Goal: Task Accomplishment & Management: Use online tool/utility

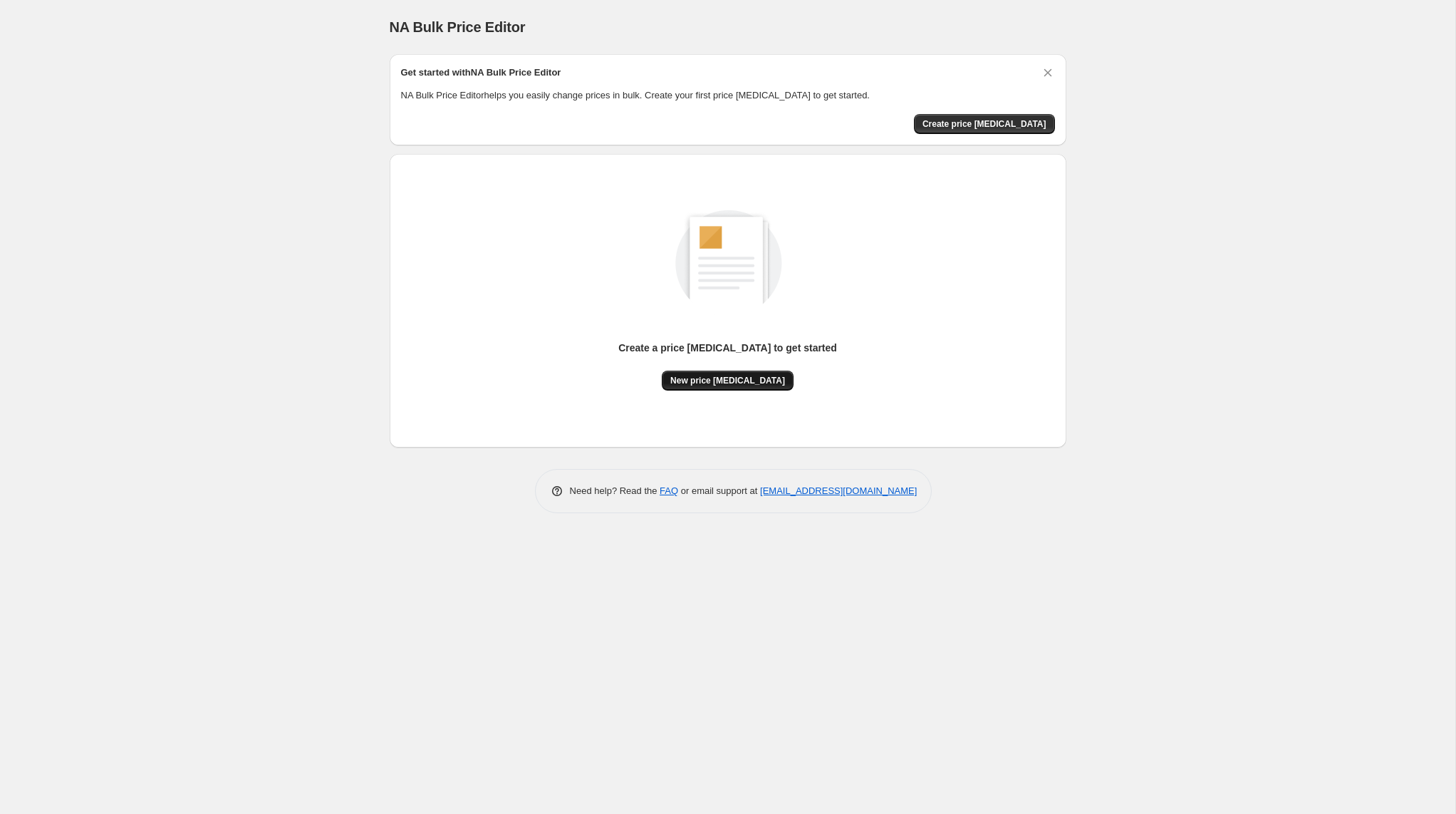
click at [726, 375] on span "New price change job" at bounding box center [728, 381] width 115 height 11
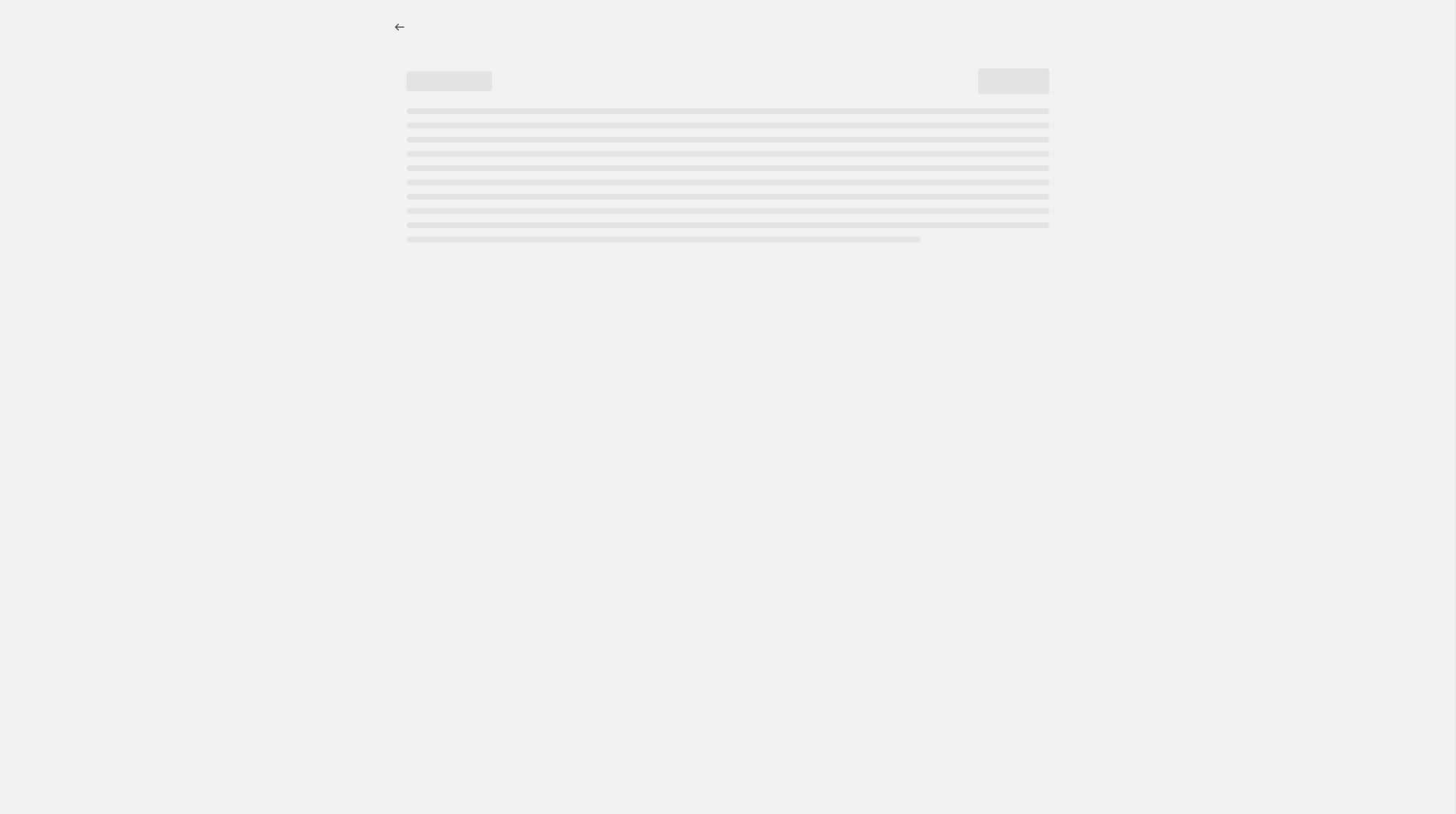
select select "percentage"
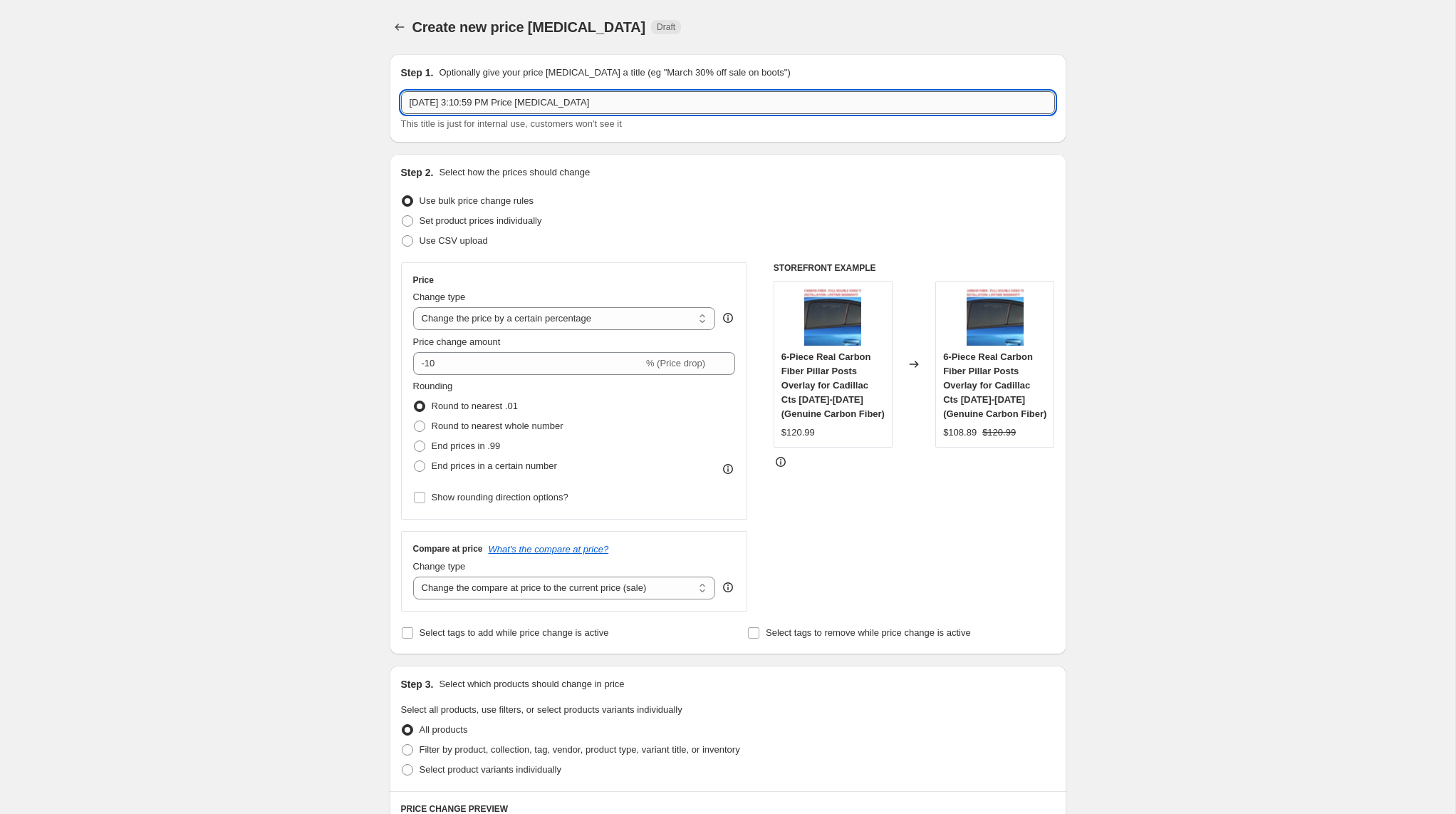
click at [602, 106] on input "Aug 13, 2025, 3:10:59 PM Price change job" at bounding box center [728, 103] width 654 height 22
type input "Add 10% August 13, 2025"
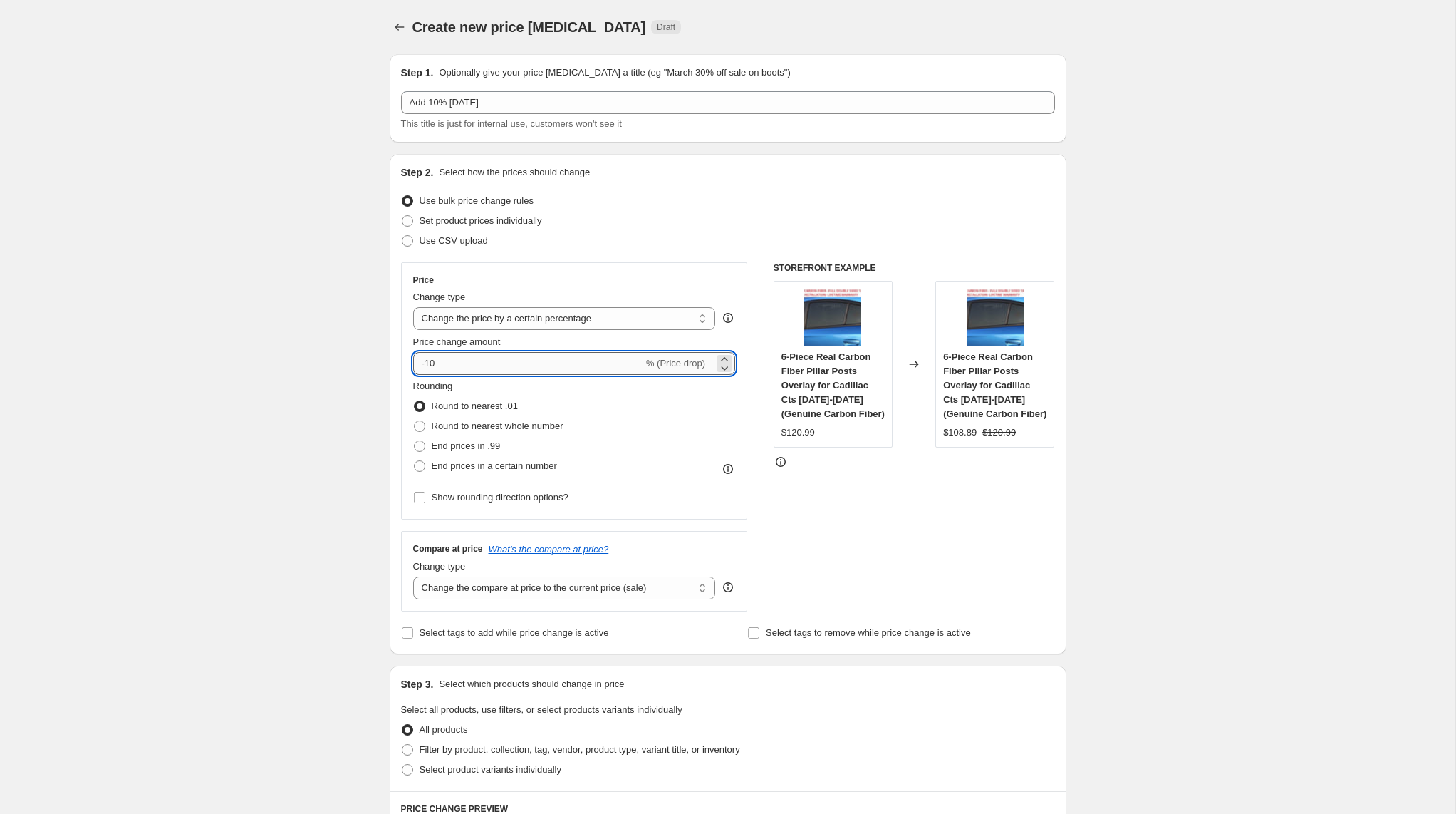
click at [426, 365] on input "-10" at bounding box center [528, 363] width 230 height 22
type input "10"
click at [414, 465] on span at bounding box center [419, 466] width 11 height 11
click at [414, 461] on input "End prices in a certain number" at bounding box center [414, 460] width 1 height 1
radio input "true"
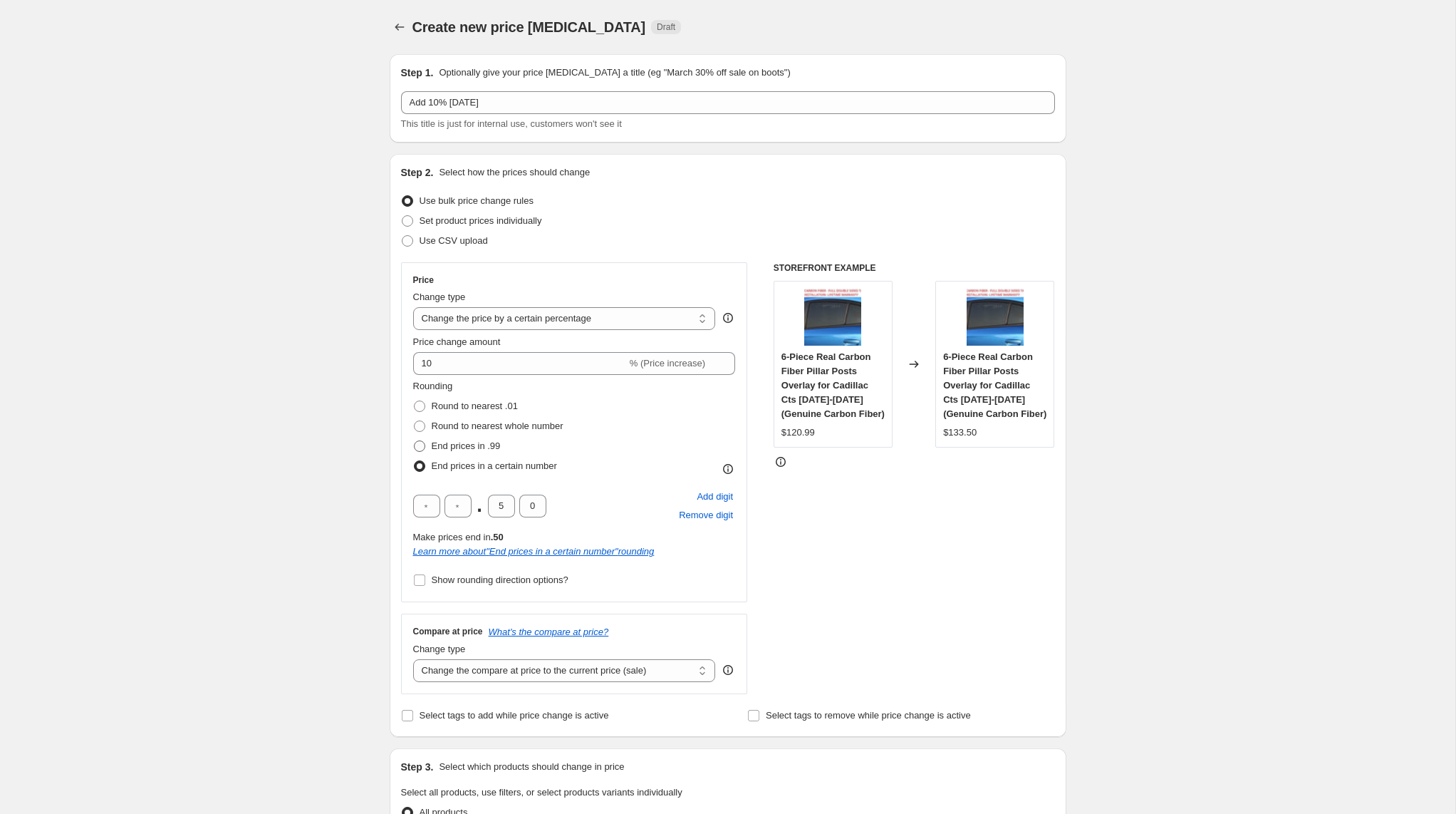
click at [425, 443] on span at bounding box center [419, 446] width 11 height 11
click at [414, 441] on input "End prices in .99" at bounding box center [414, 440] width 1 height 1
radio input "true"
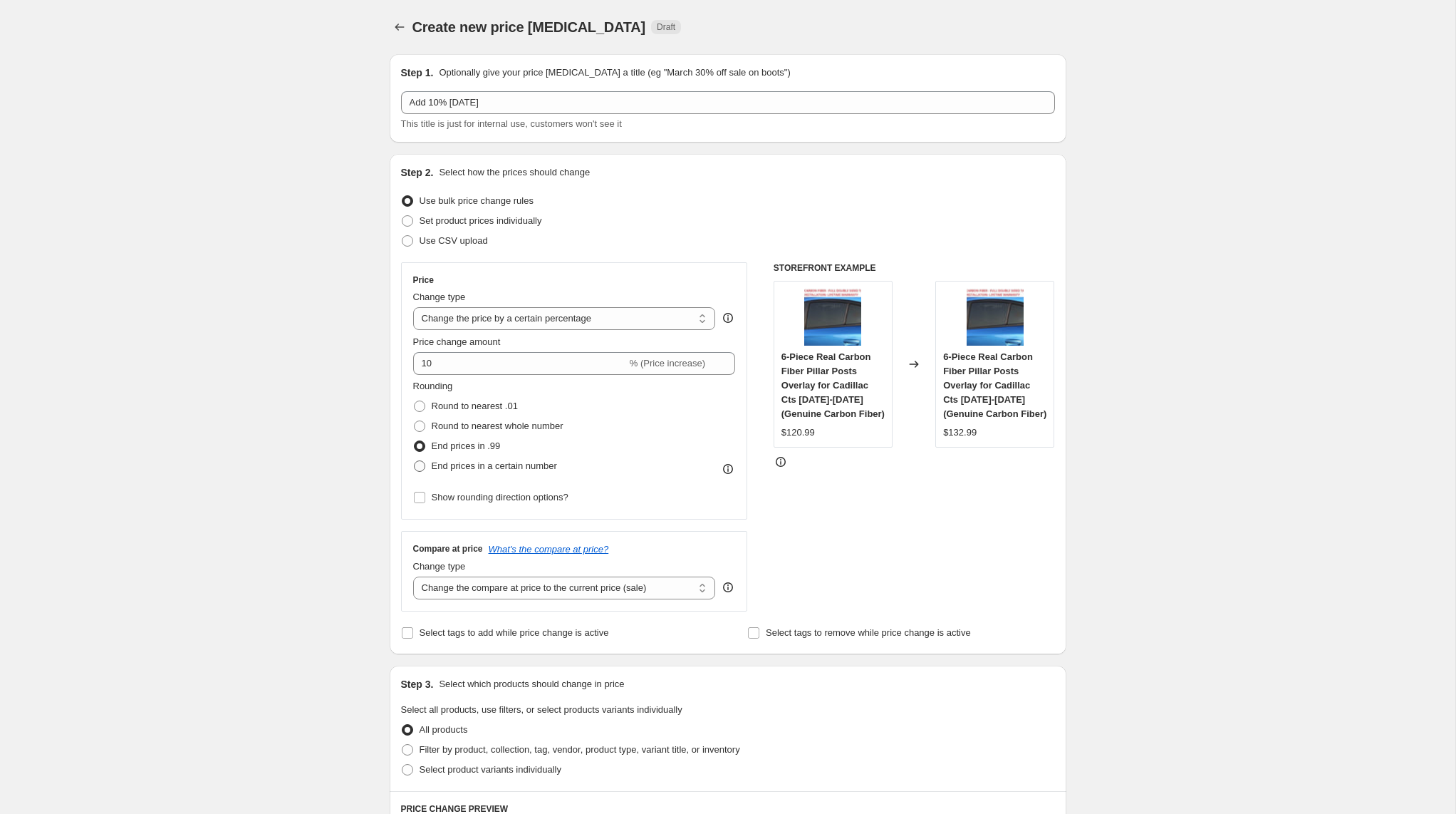
click at [418, 470] on span at bounding box center [419, 466] width 11 height 11
click at [414, 461] on input "End prices in a certain number" at bounding box center [414, 460] width 1 height 1
radio input "true"
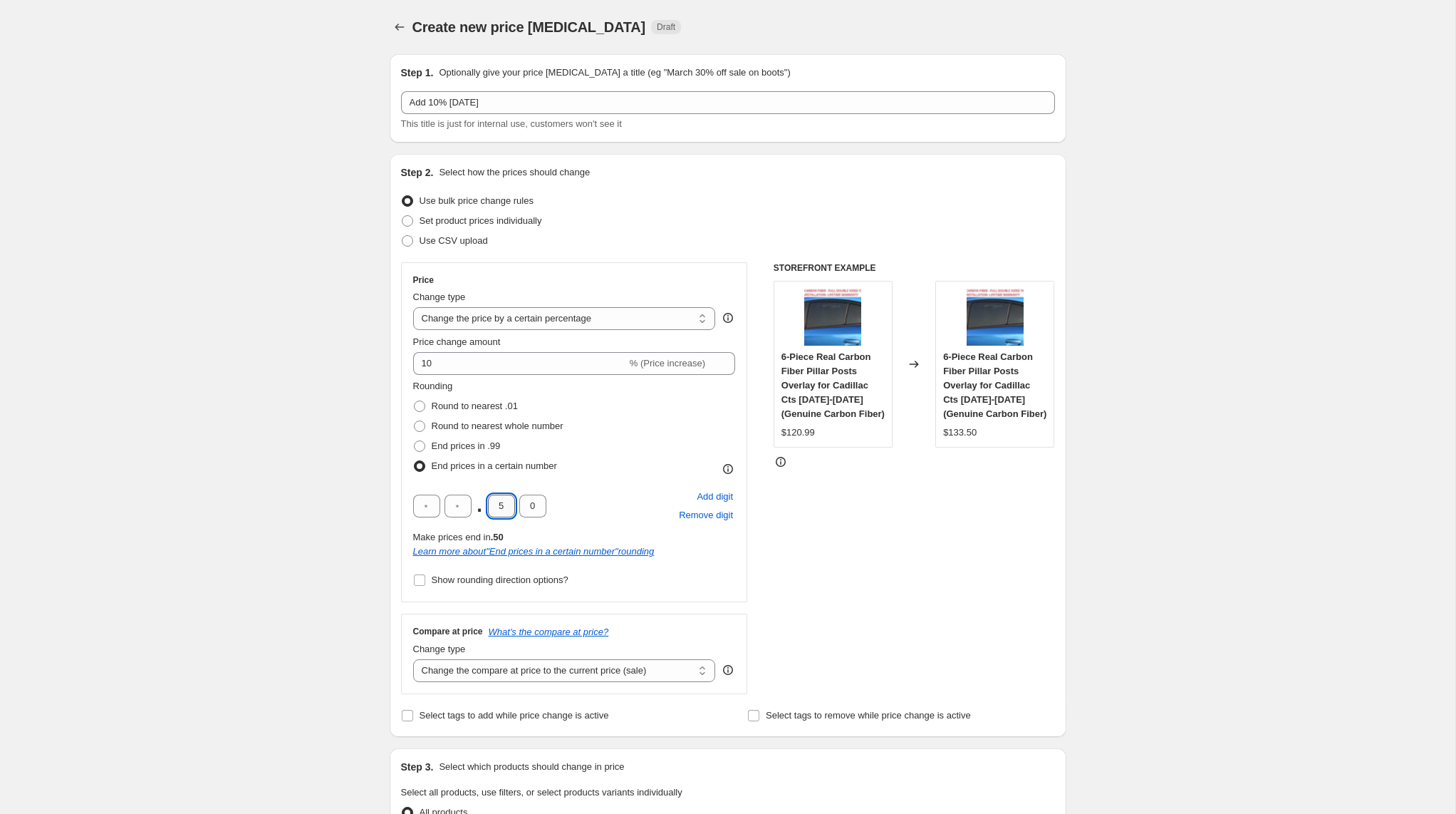
click at [503, 505] on input "5" at bounding box center [502, 506] width 27 height 22
type input "9"
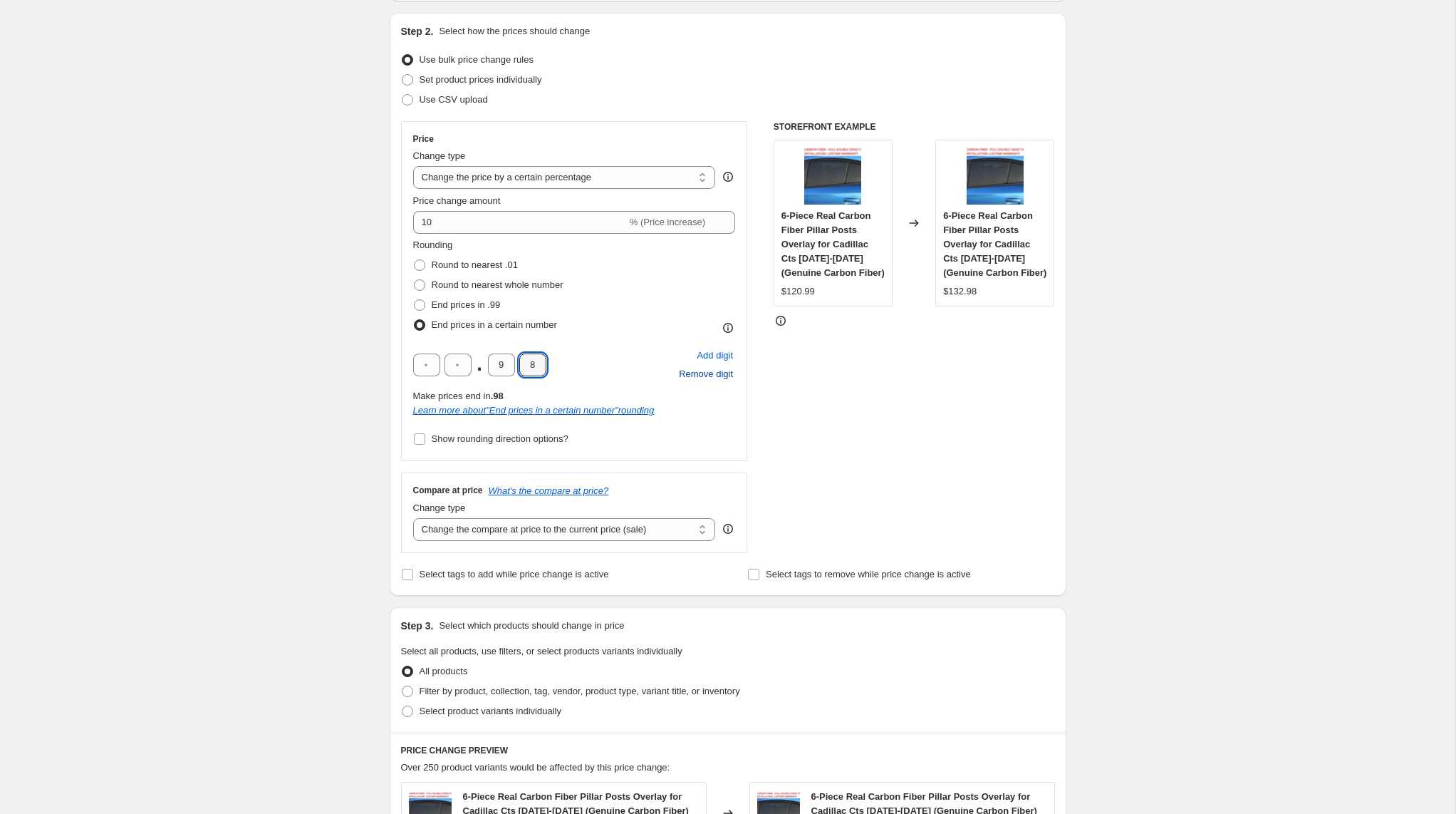
scroll to position [144, 0]
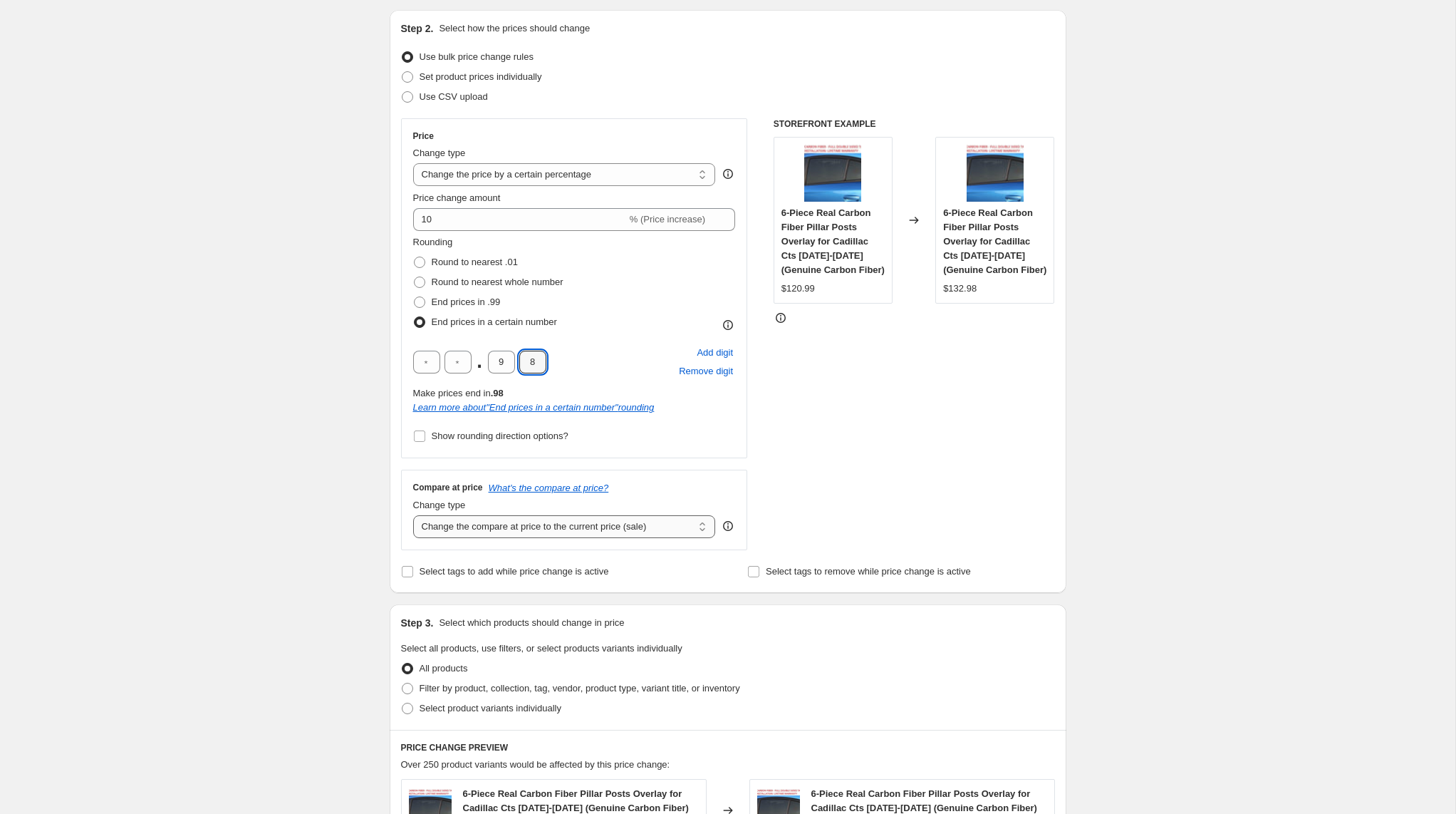
type input "8"
click at [688, 524] on select "Change the compare at price to the current price (sale) Change the compare at p…" at bounding box center [564, 526] width 303 height 22
click at [573, 489] on icon "What's the compare at price?" at bounding box center [549, 487] width 120 height 10
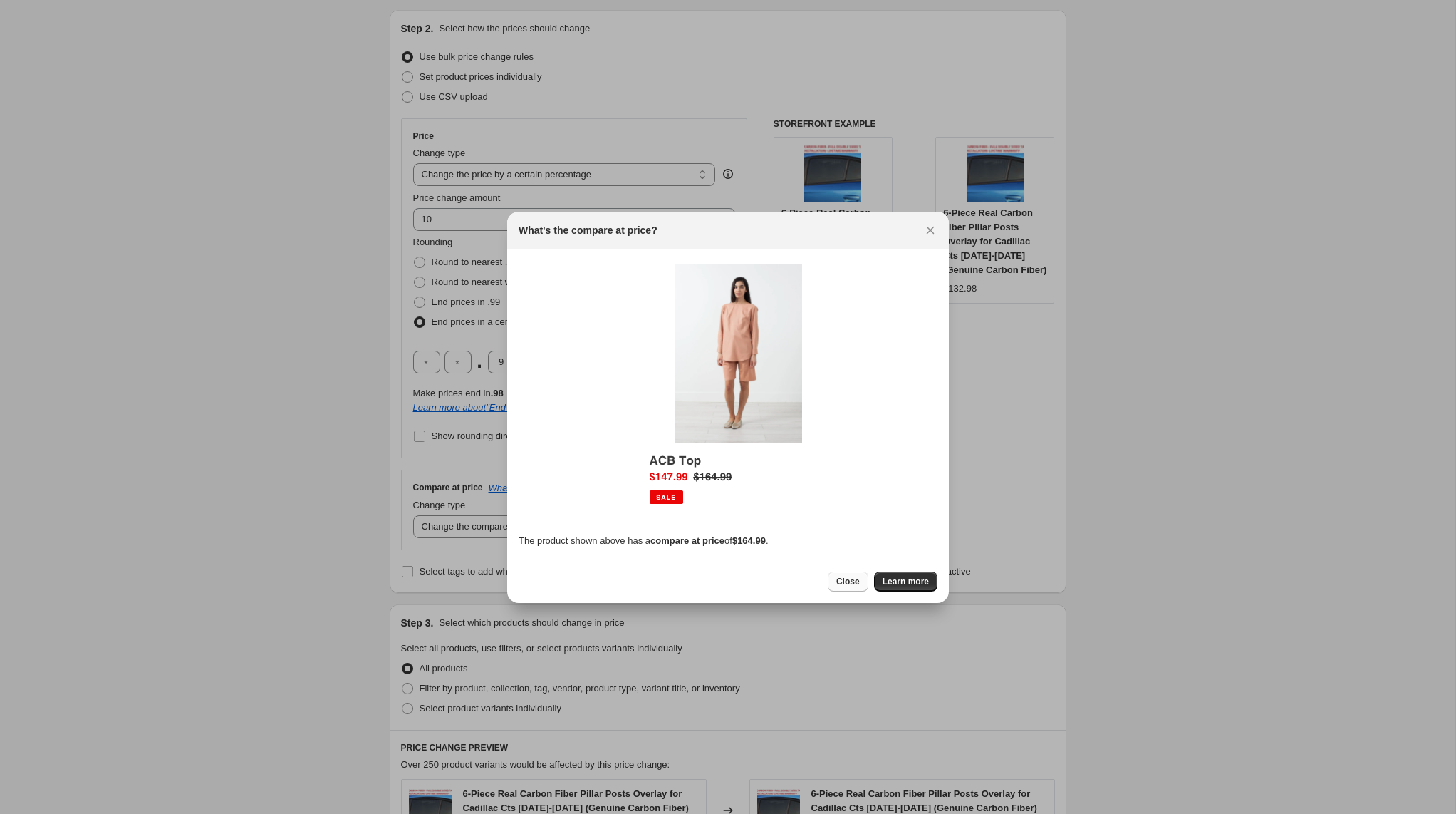
click at [842, 587] on span "Close" at bounding box center [847, 582] width 23 height 11
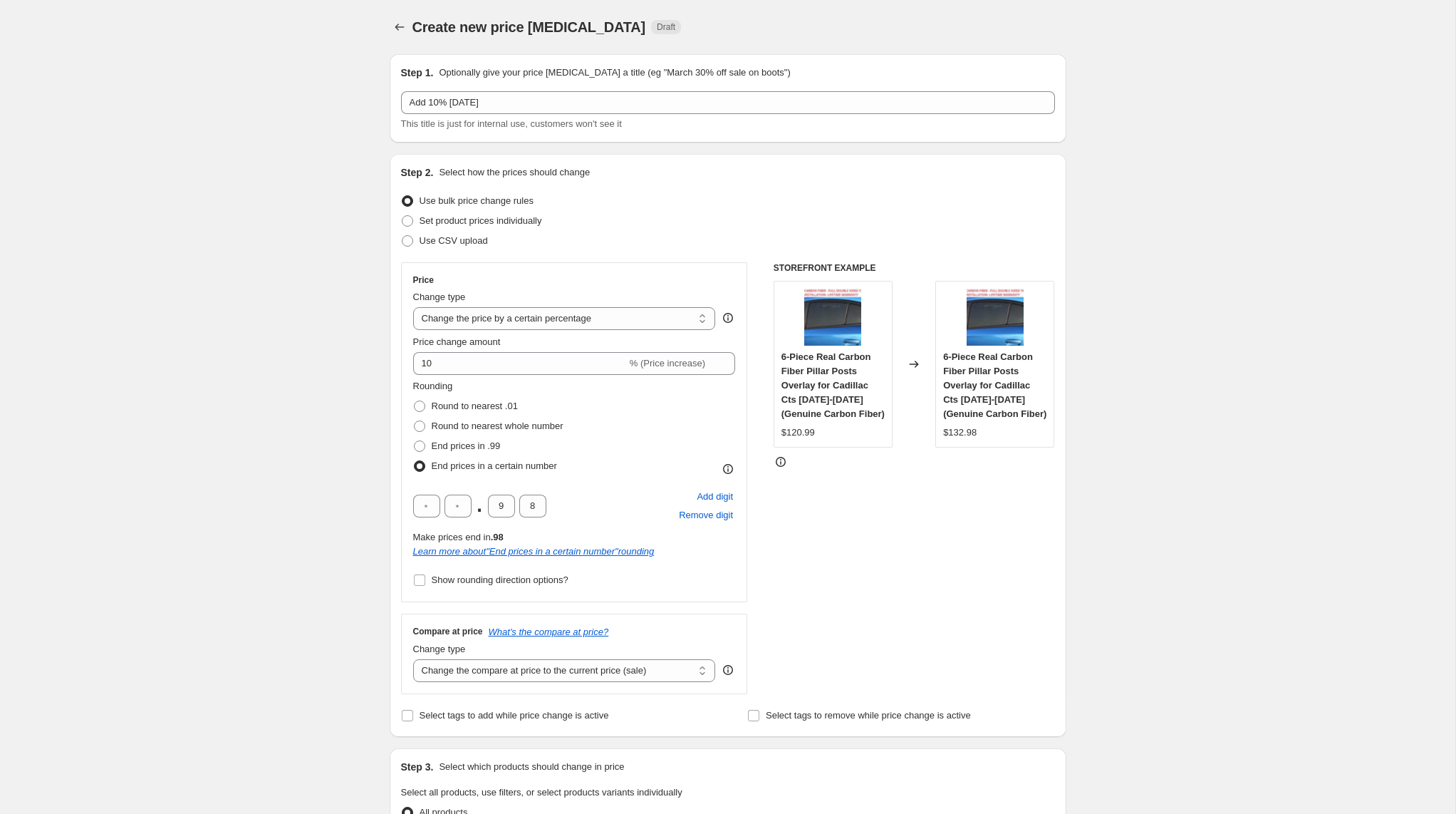
scroll to position [144, 0]
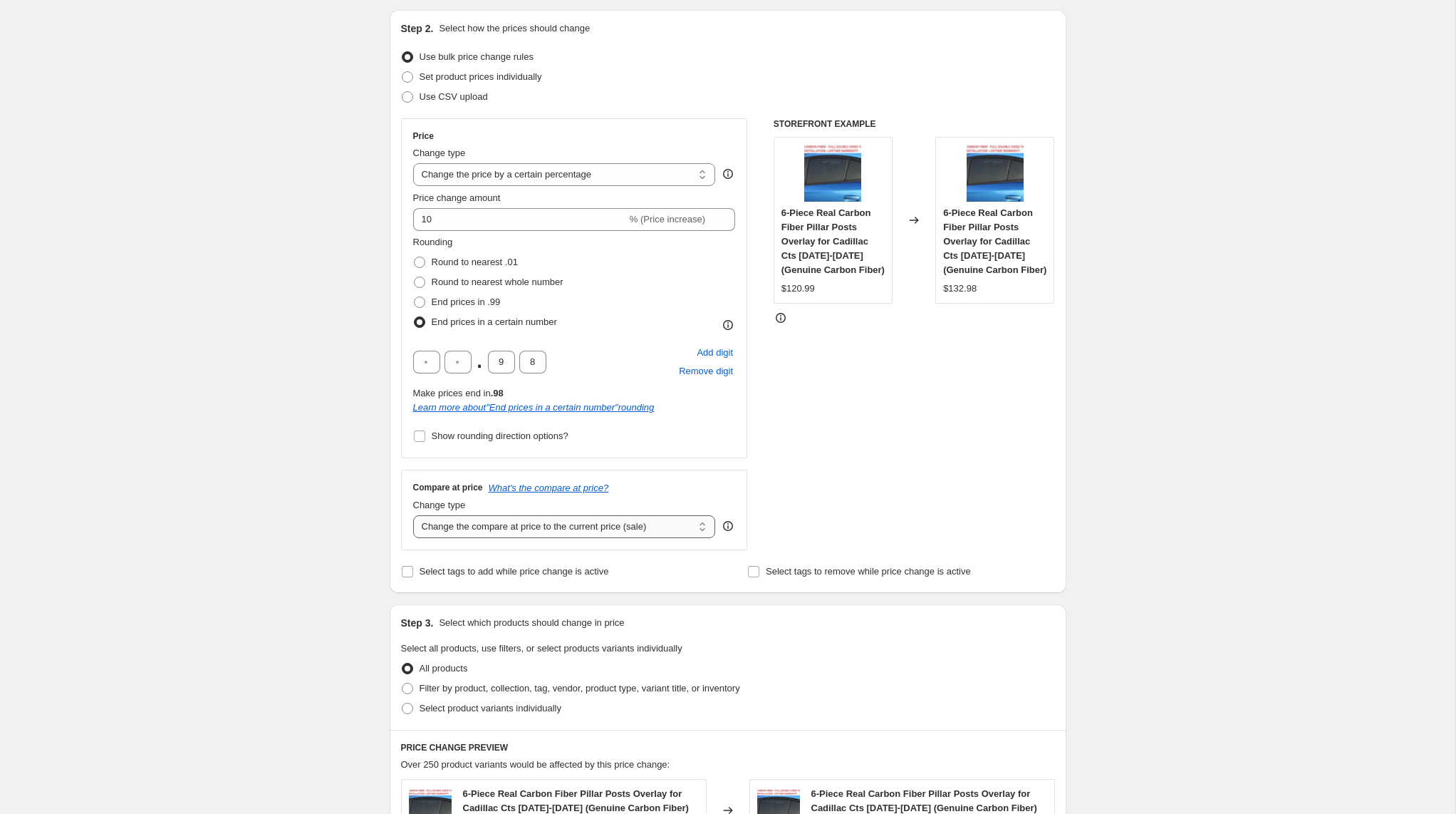
click at [701, 532] on select "Change the compare at price to the current price (sale) Change the compare at p…" at bounding box center [564, 526] width 303 height 22
select select "remove"
click at [892, 440] on div "STOREFRONT EXAMPLE 6-Piece Real Carbon Fiber Pillar Posts Overlay for Cadillac …" at bounding box center [914, 333] width 281 height 432
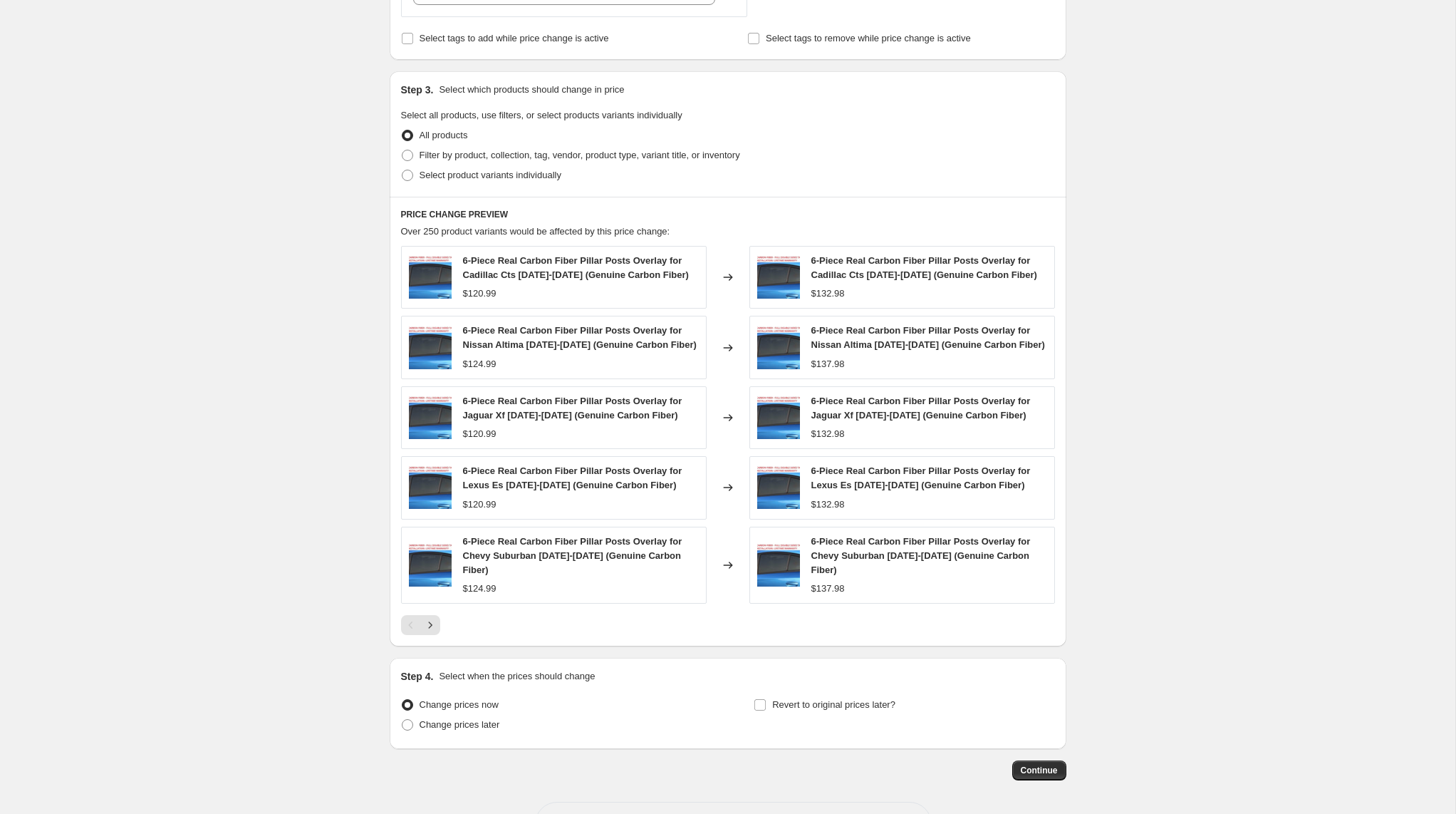
scroll to position [724, 0]
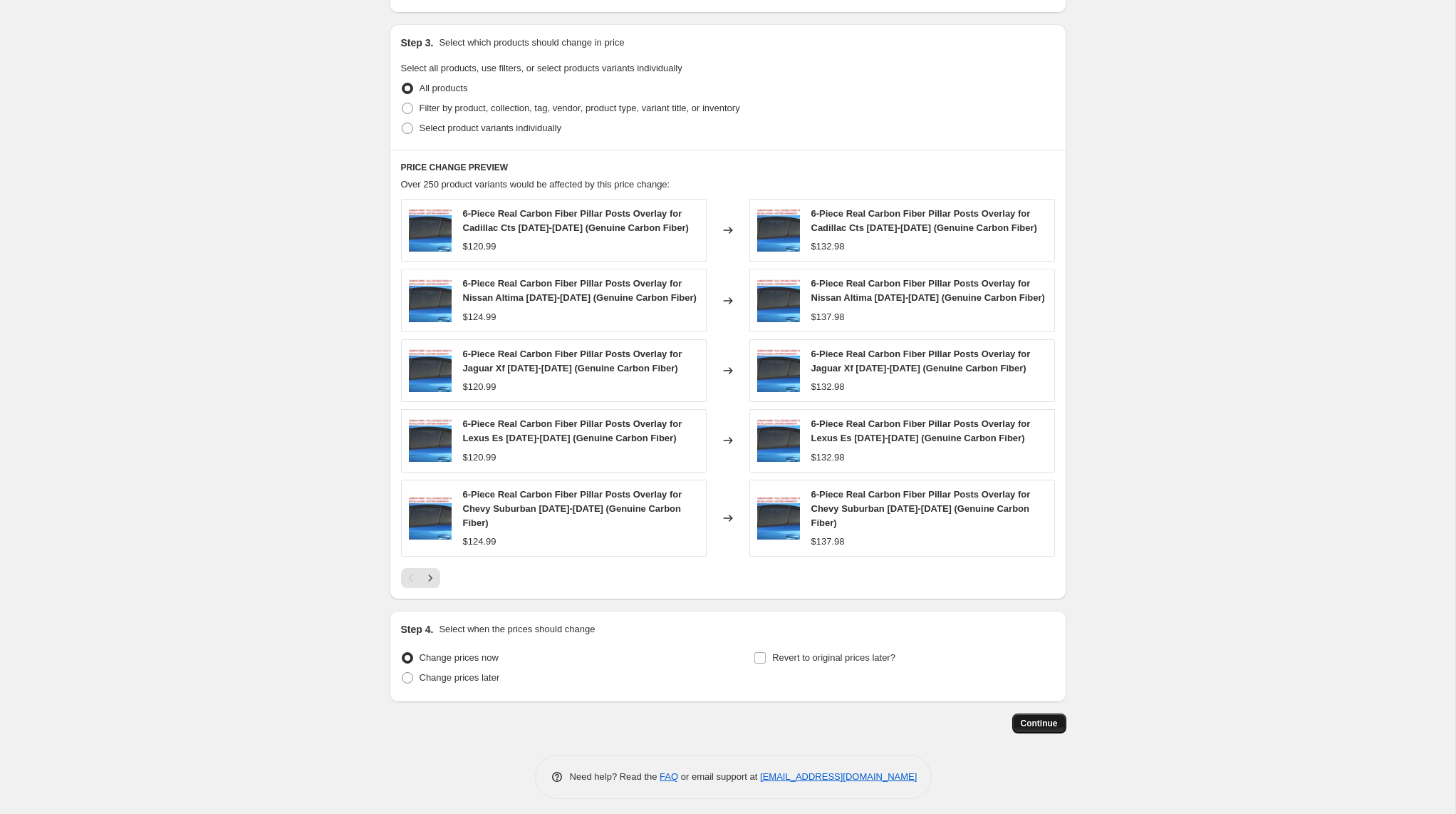
click at [1047, 723] on button "Continue" at bounding box center [1038, 723] width 54 height 20
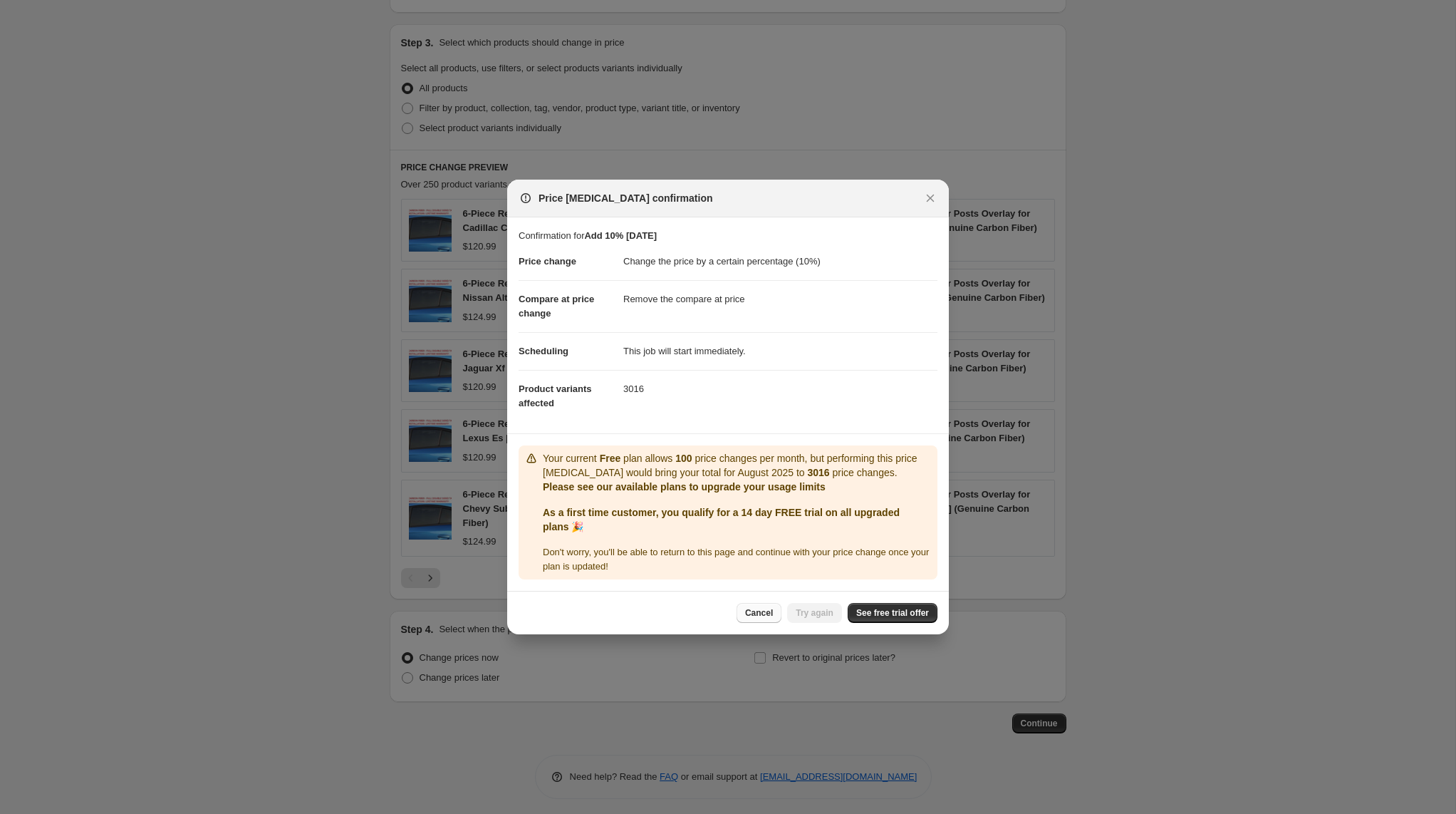
click at [748, 612] on span "Cancel" at bounding box center [759, 613] width 28 height 11
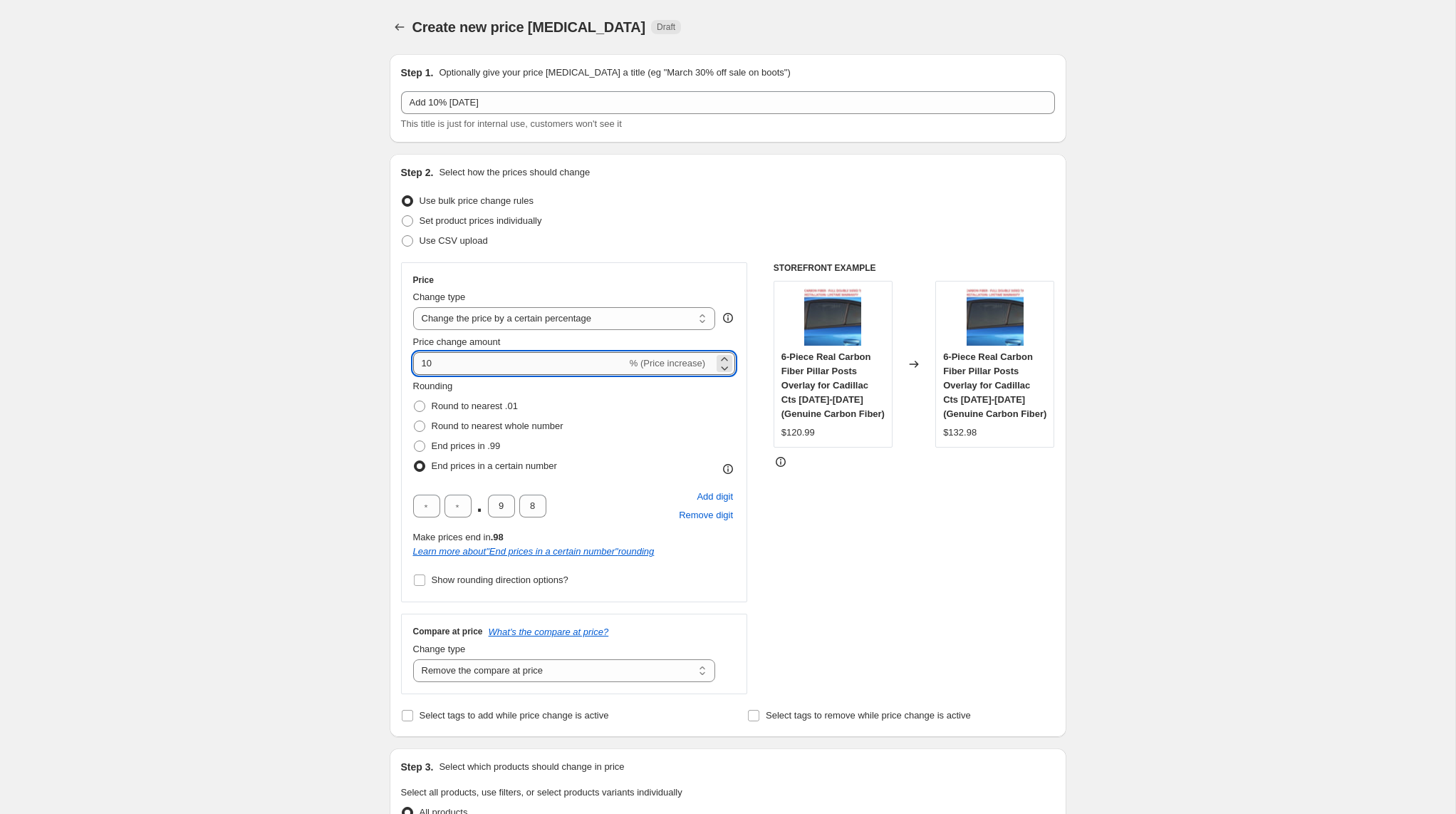
click at [512, 364] on input "10" at bounding box center [520, 363] width 214 height 22
click at [512, 363] on input "15" at bounding box center [520, 363] width 214 height 22
type input "-2"
type input "15"
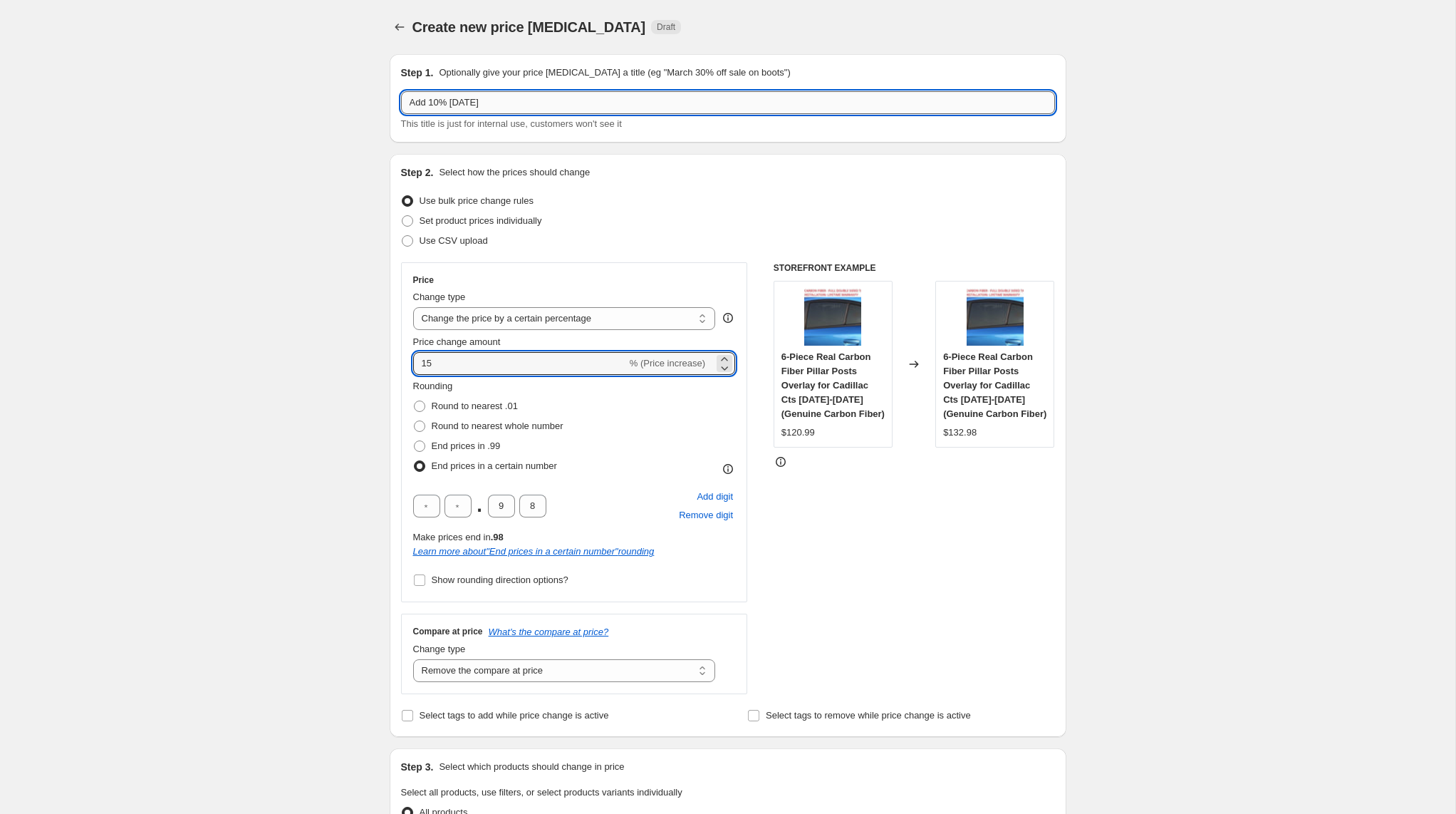
click at [435, 100] on input "Add 10% August 13, 2025" at bounding box center [728, 103] width 654 height 22
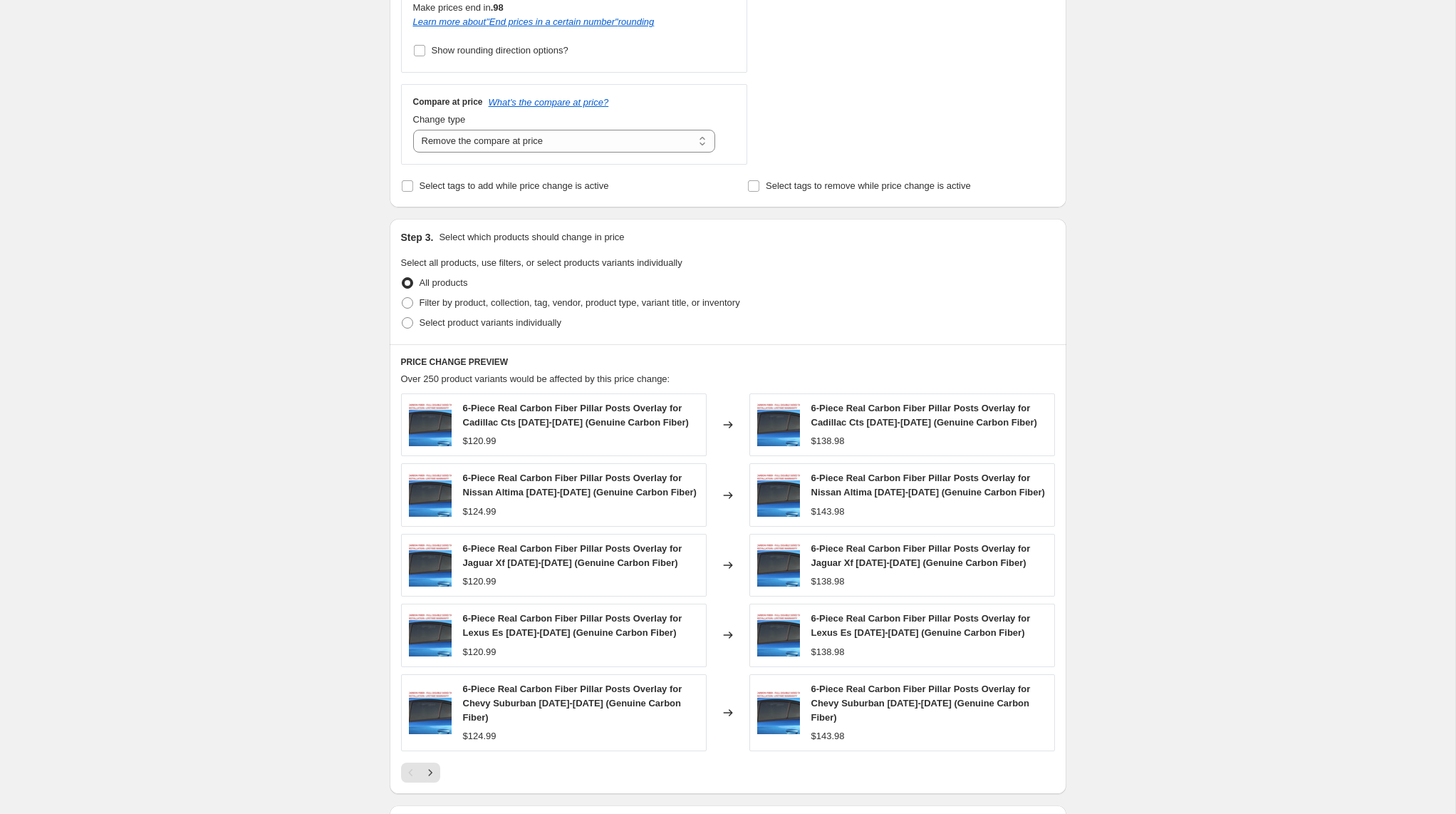
scroll to position [724, 0]
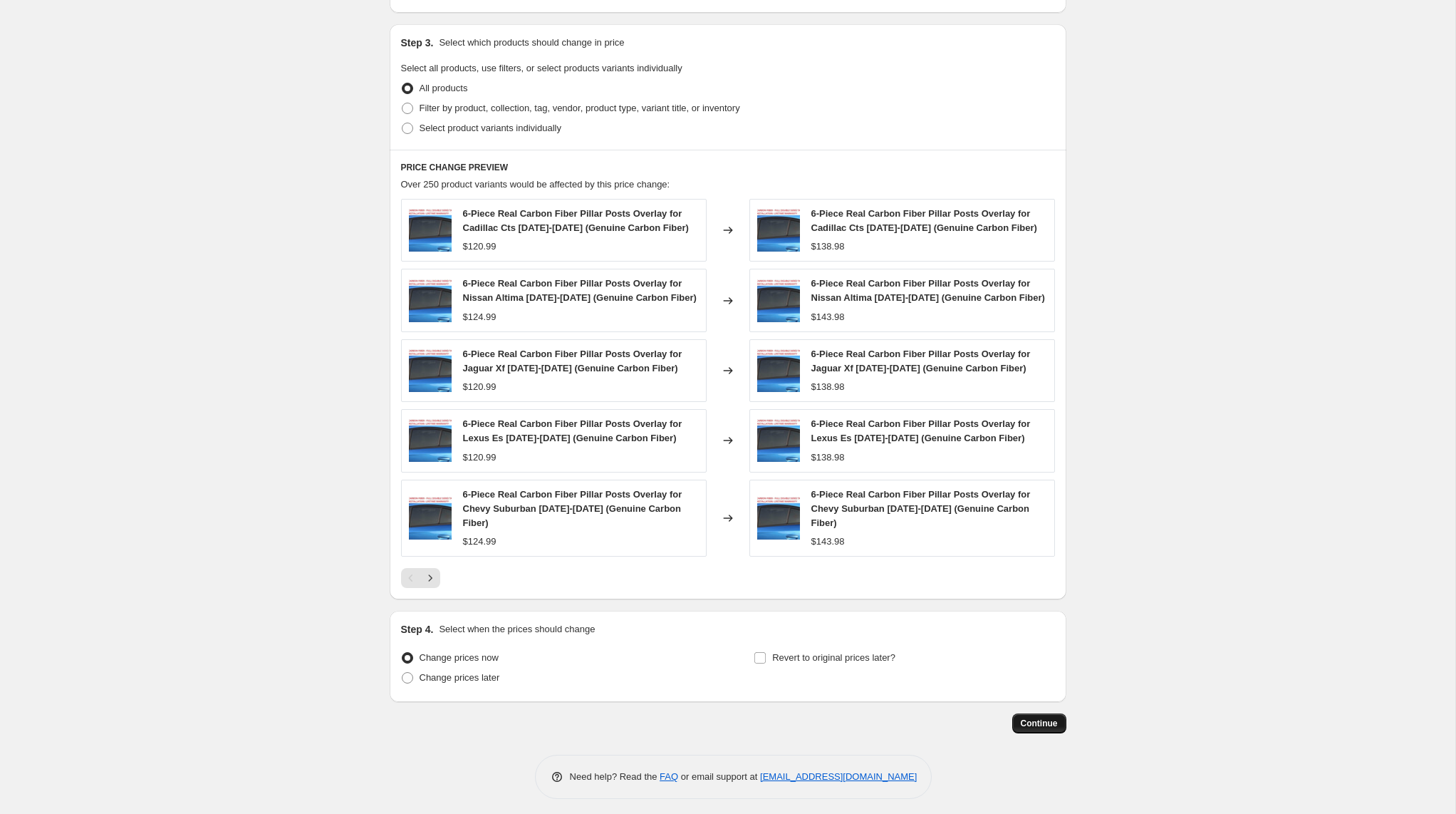
type input "Add 15% August 13, 2025"
click at [1048, 722] on span "Continue" at bounding box center [1039, 723] width 37 height 11
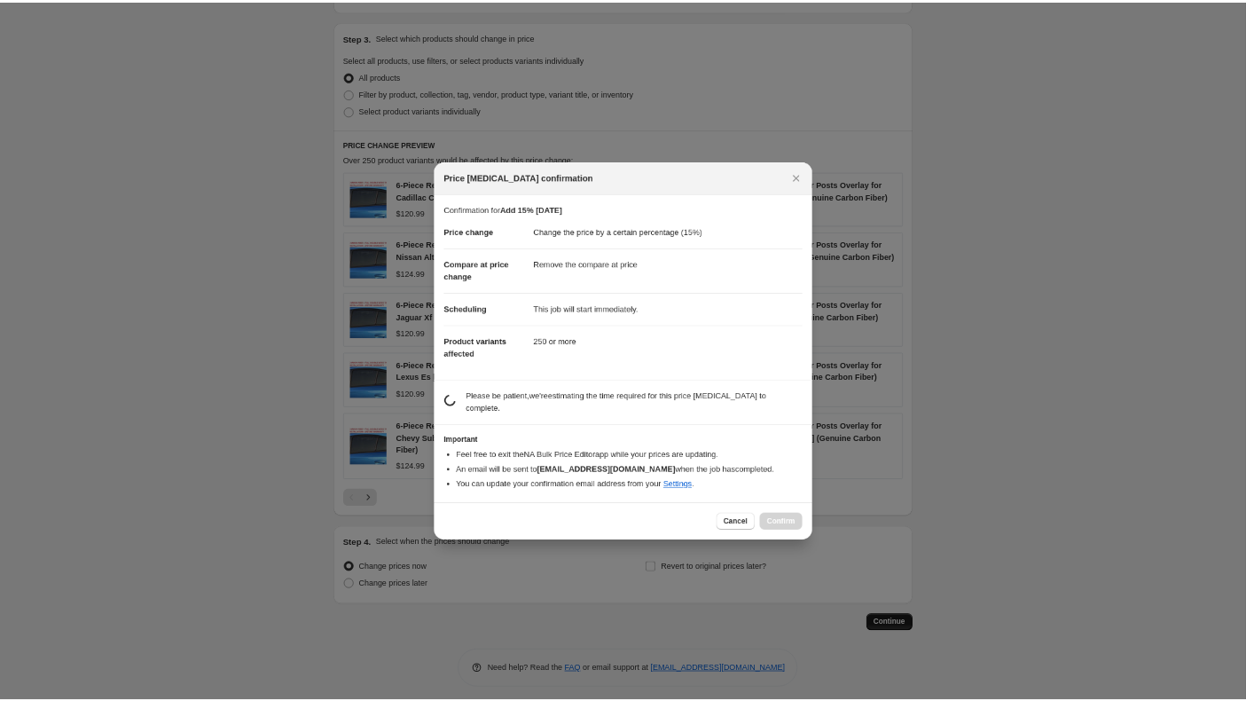
scroll to position [0, 0]
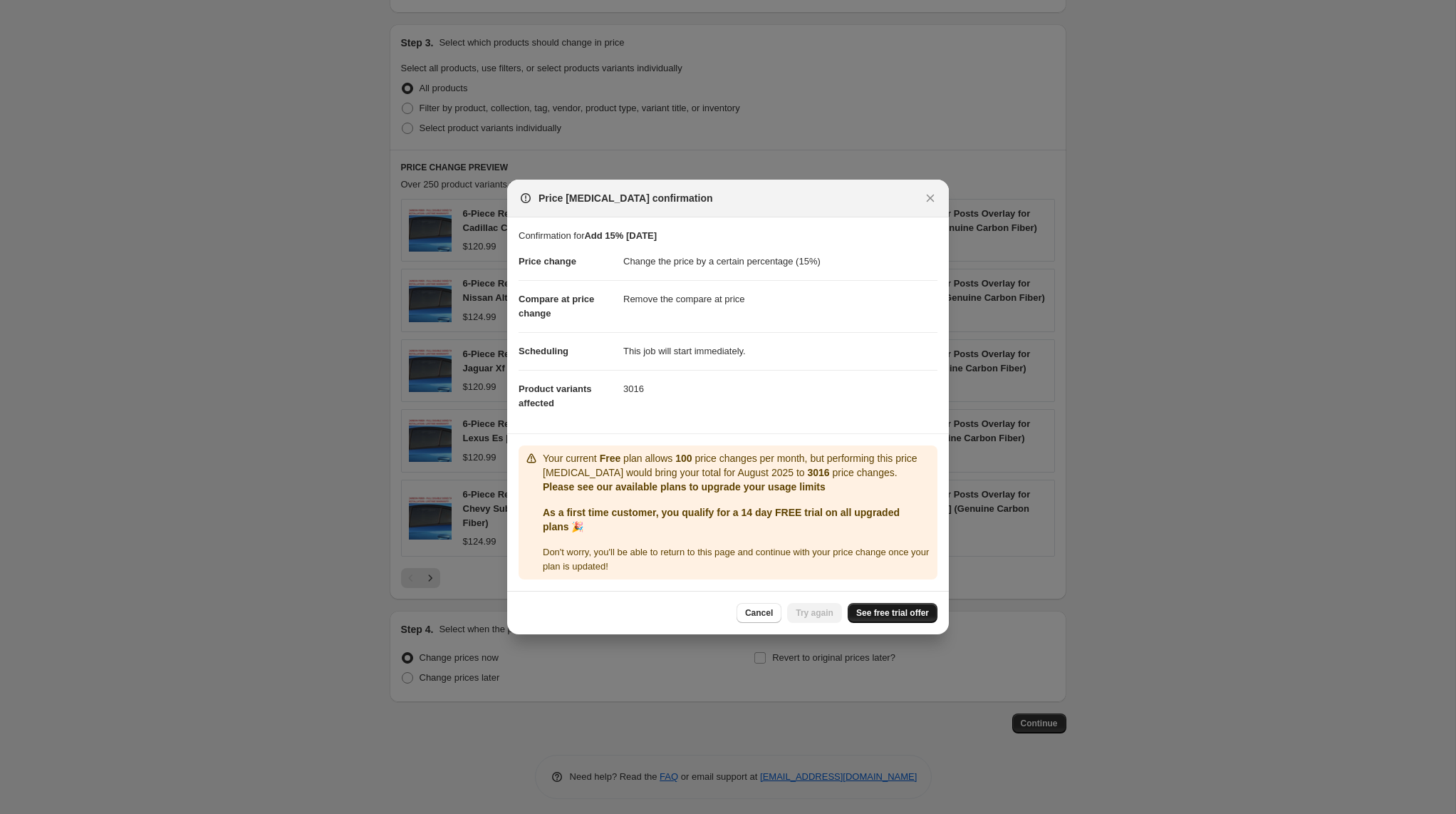
click at [873, 615] on span "See free trial offer" at bounding box center [892, 613] width 72 height 11
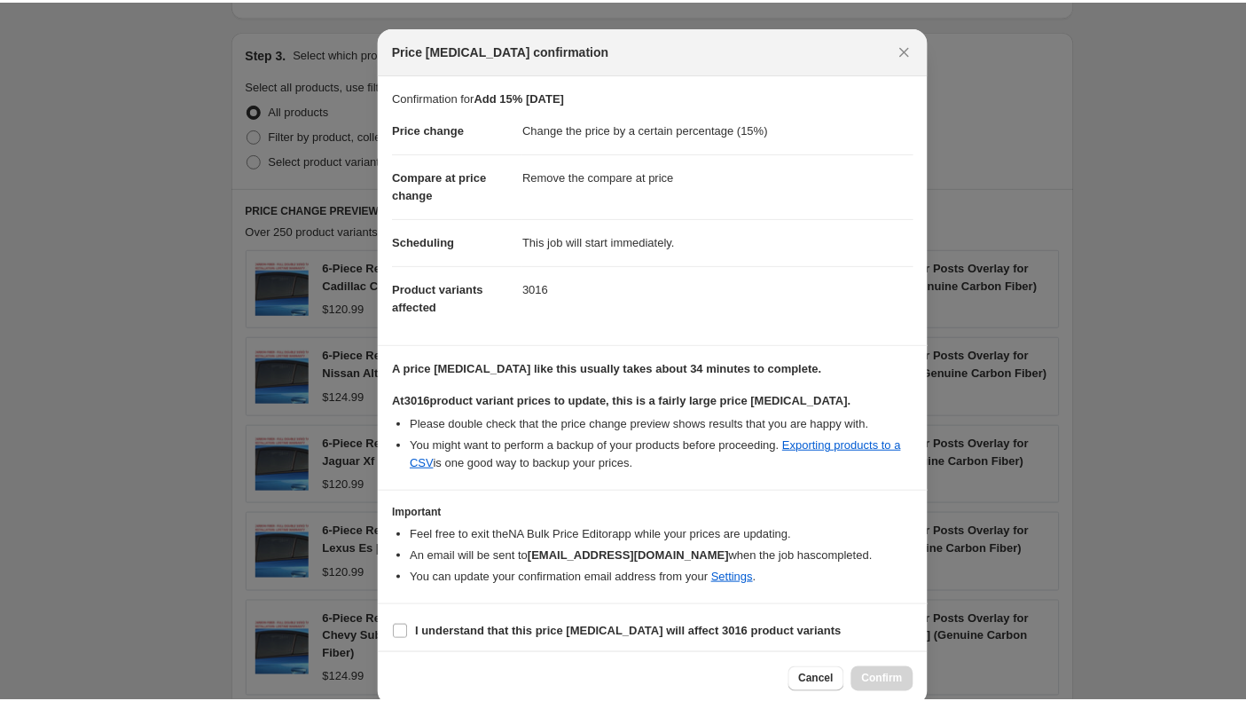
scroll to position [901, 0]
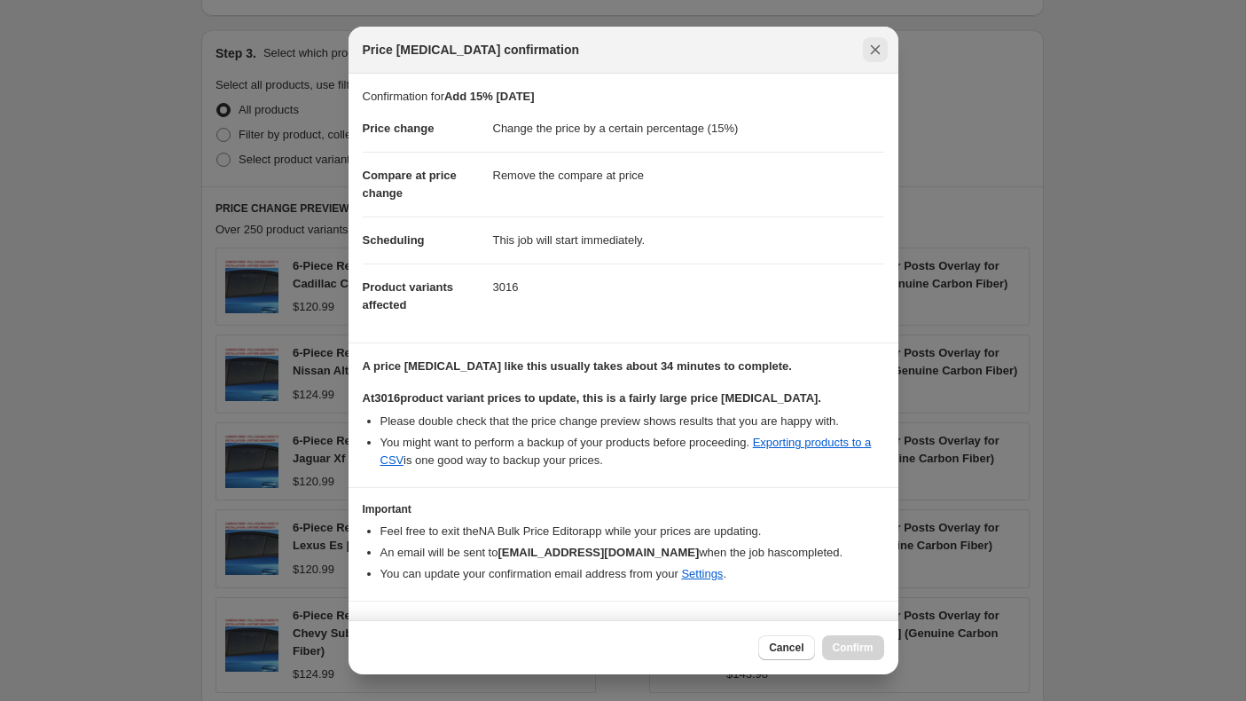
click at [883, 51] on icon "Close" at bounding box center [876, 50] width 18 height 18
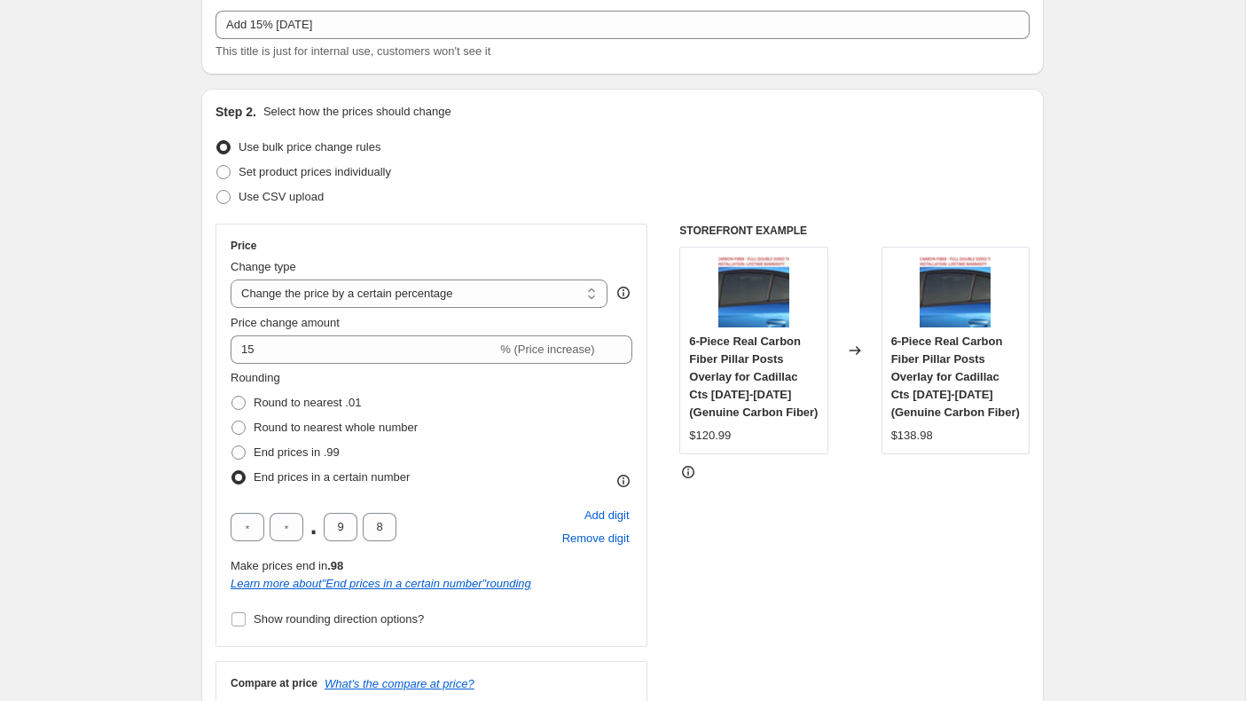
scroll to position [0, 0]
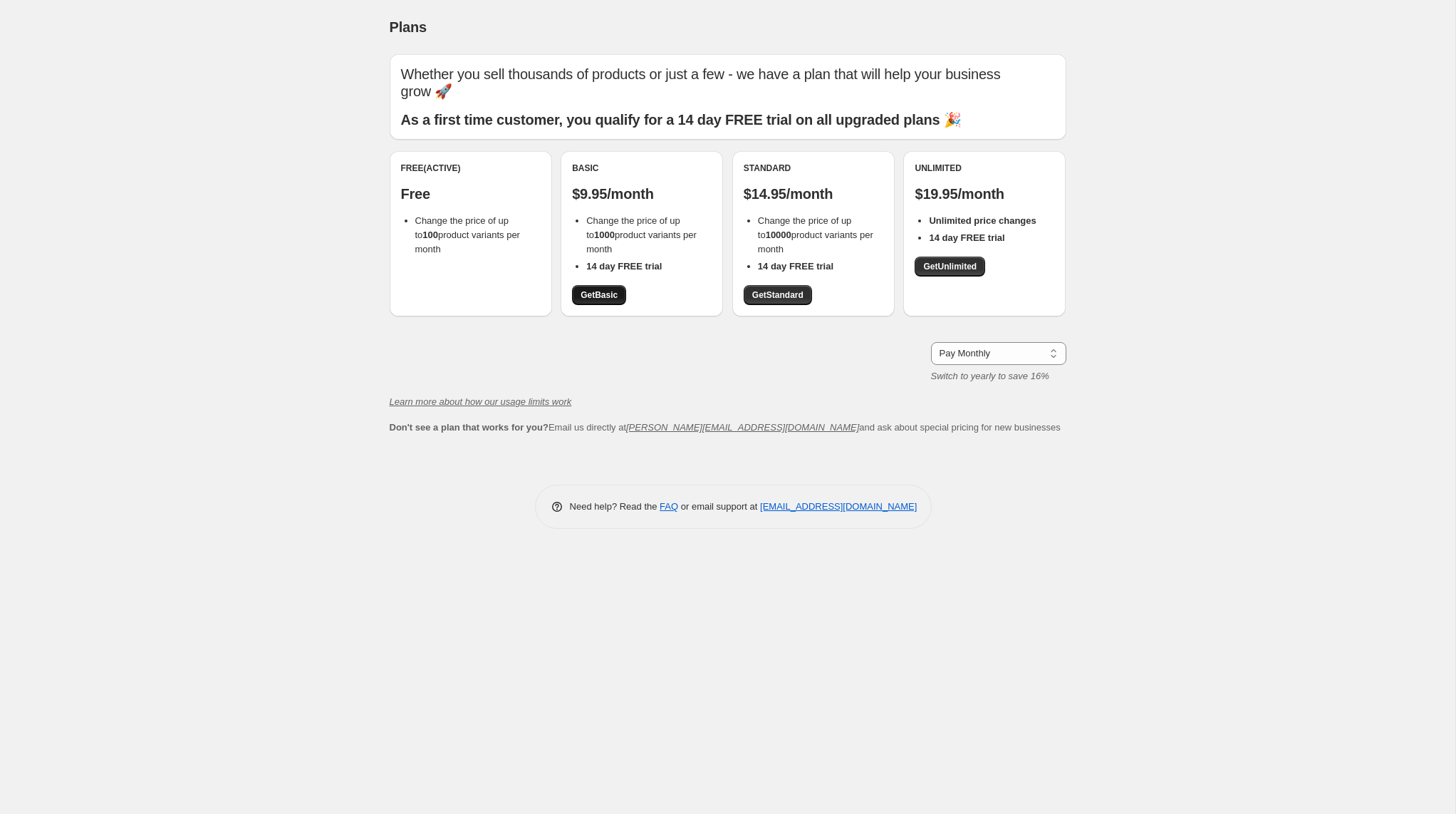
click at [602, 289] on span "Get Basic" at bounding box center [599, 295] width 37 height 11
click at [793, 289] on span "Get Standard" at bounding box center [778, 295] width 51 height 11
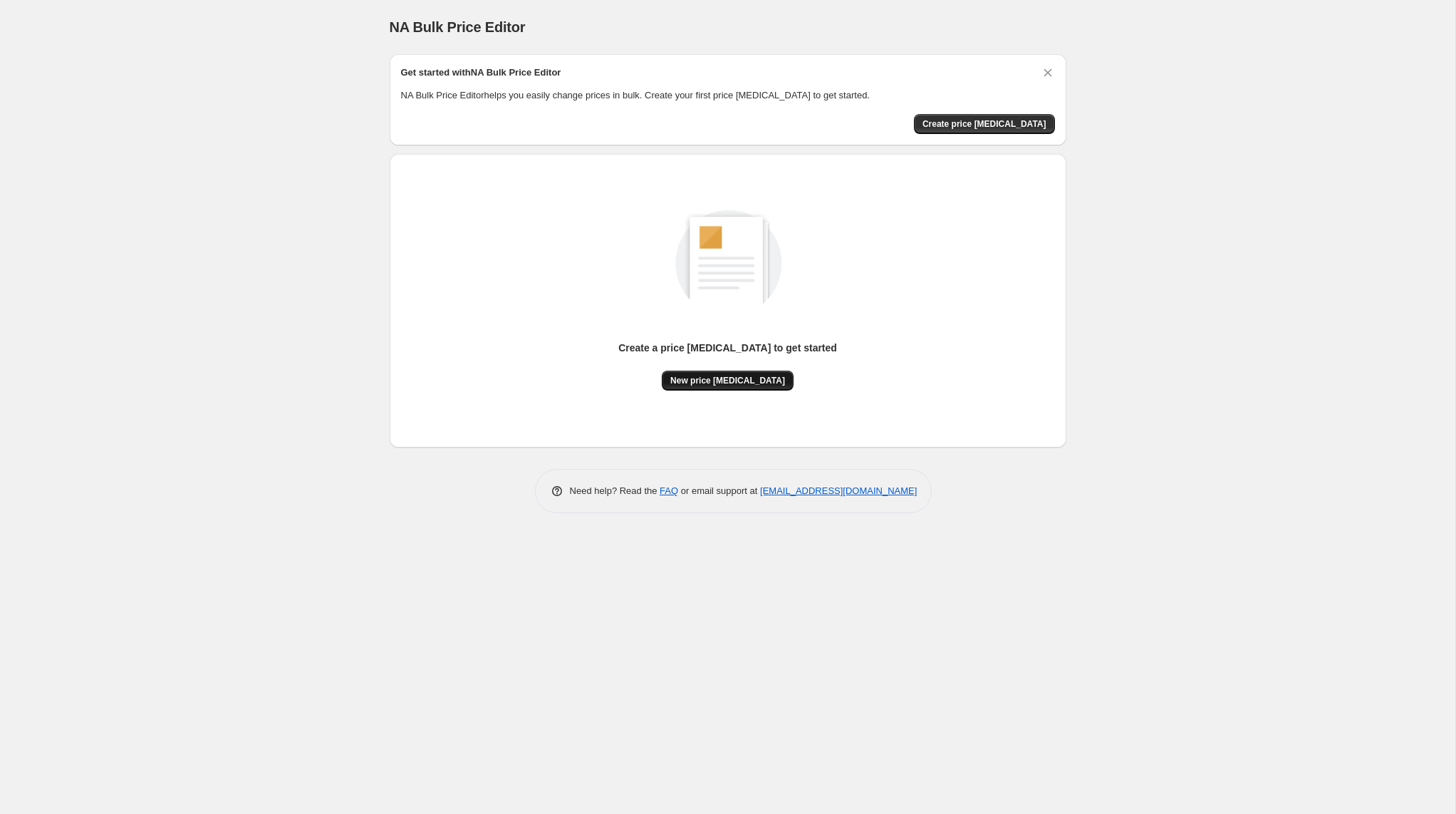
click at [753, 382] on span "New price change job" at bounding box center [728, 381] width 115 height 11
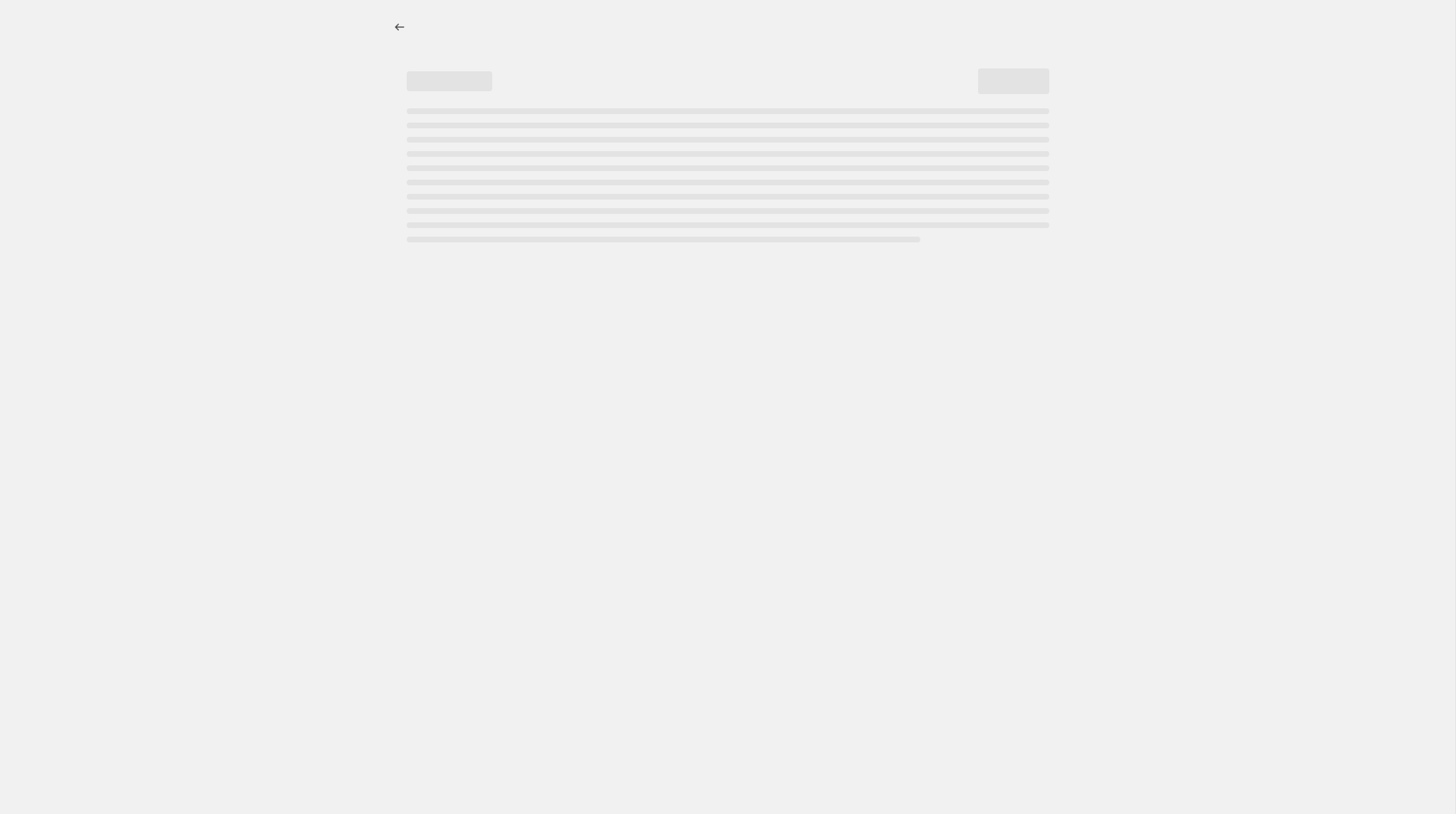
select select "percentage"
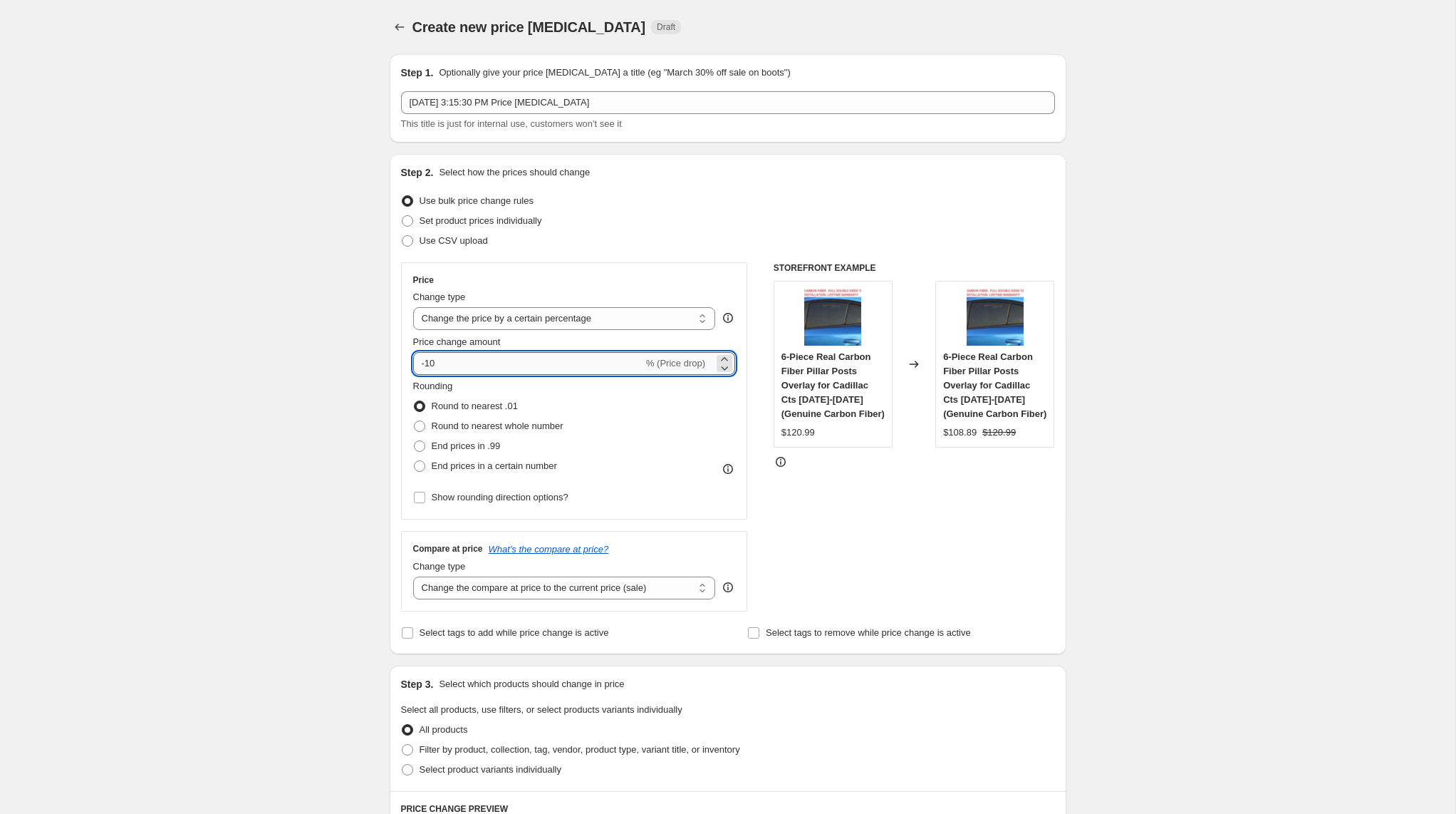
click at [465, 369] on input "-10" at bounding box center [528, 363] width 230 height 22
type input "-1"
type input "0"
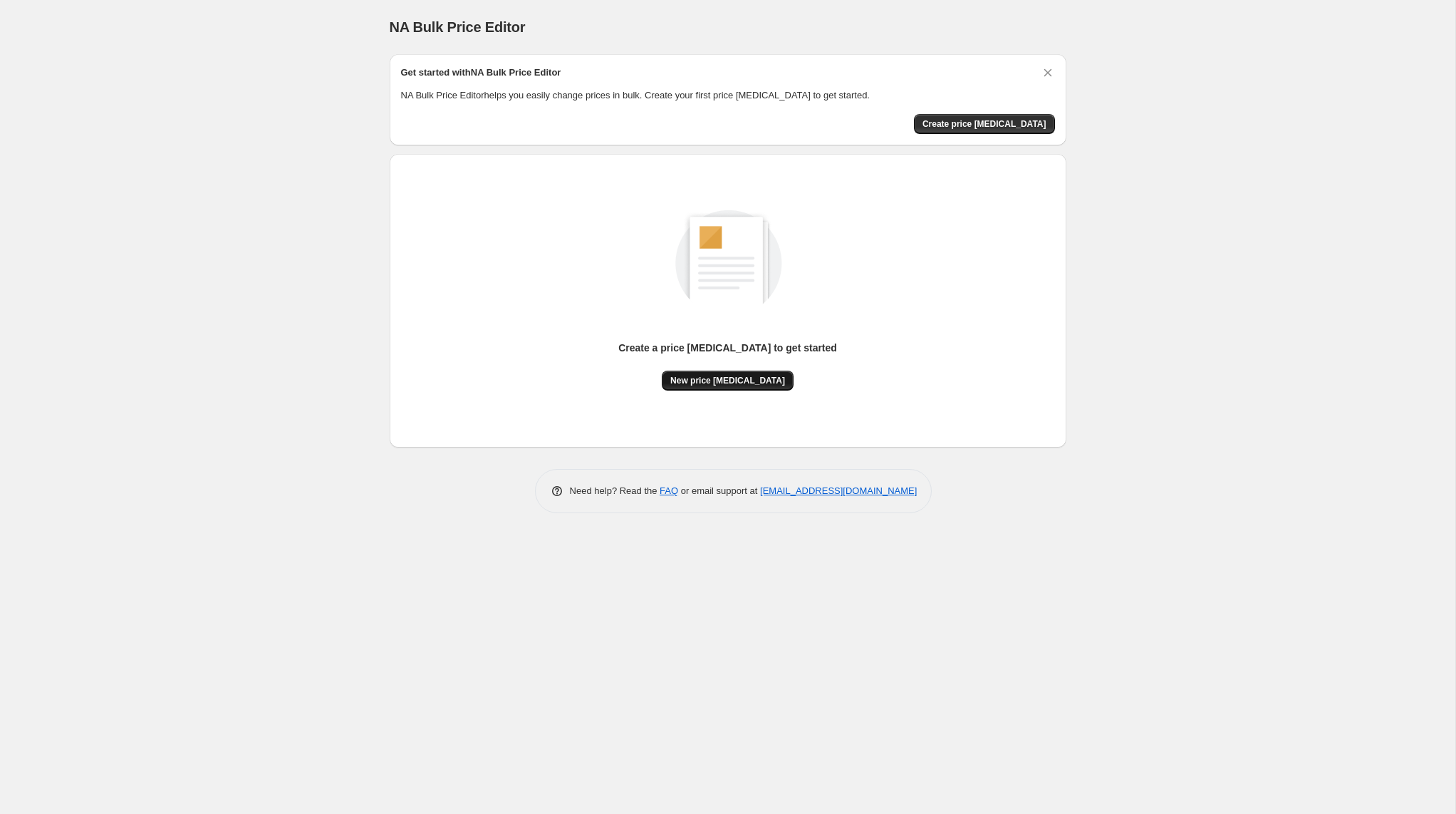
click at [712, 384] on span "New price change job" at bounding box center [728, 381] width 115 height 11
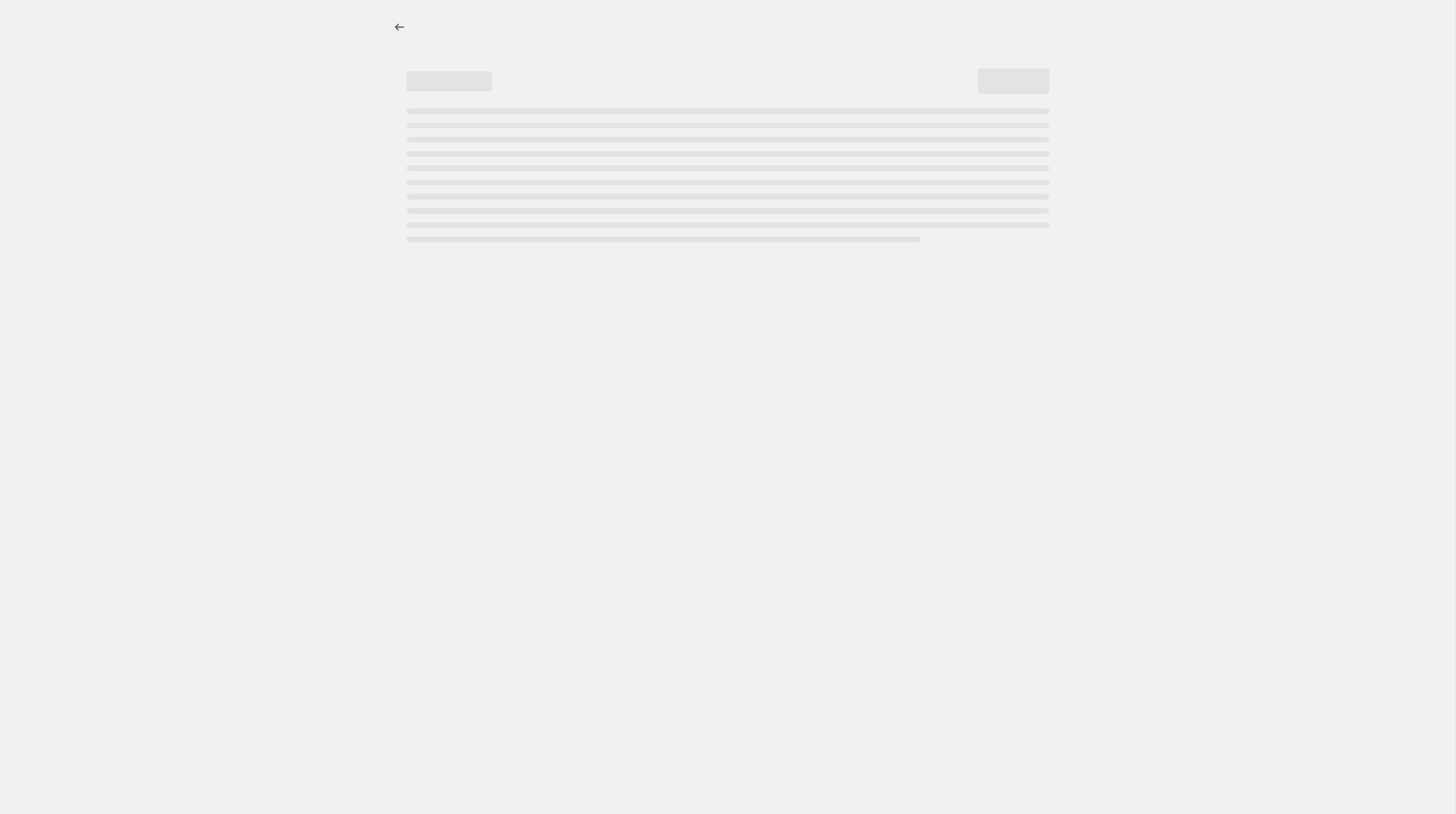
select select "percentage"
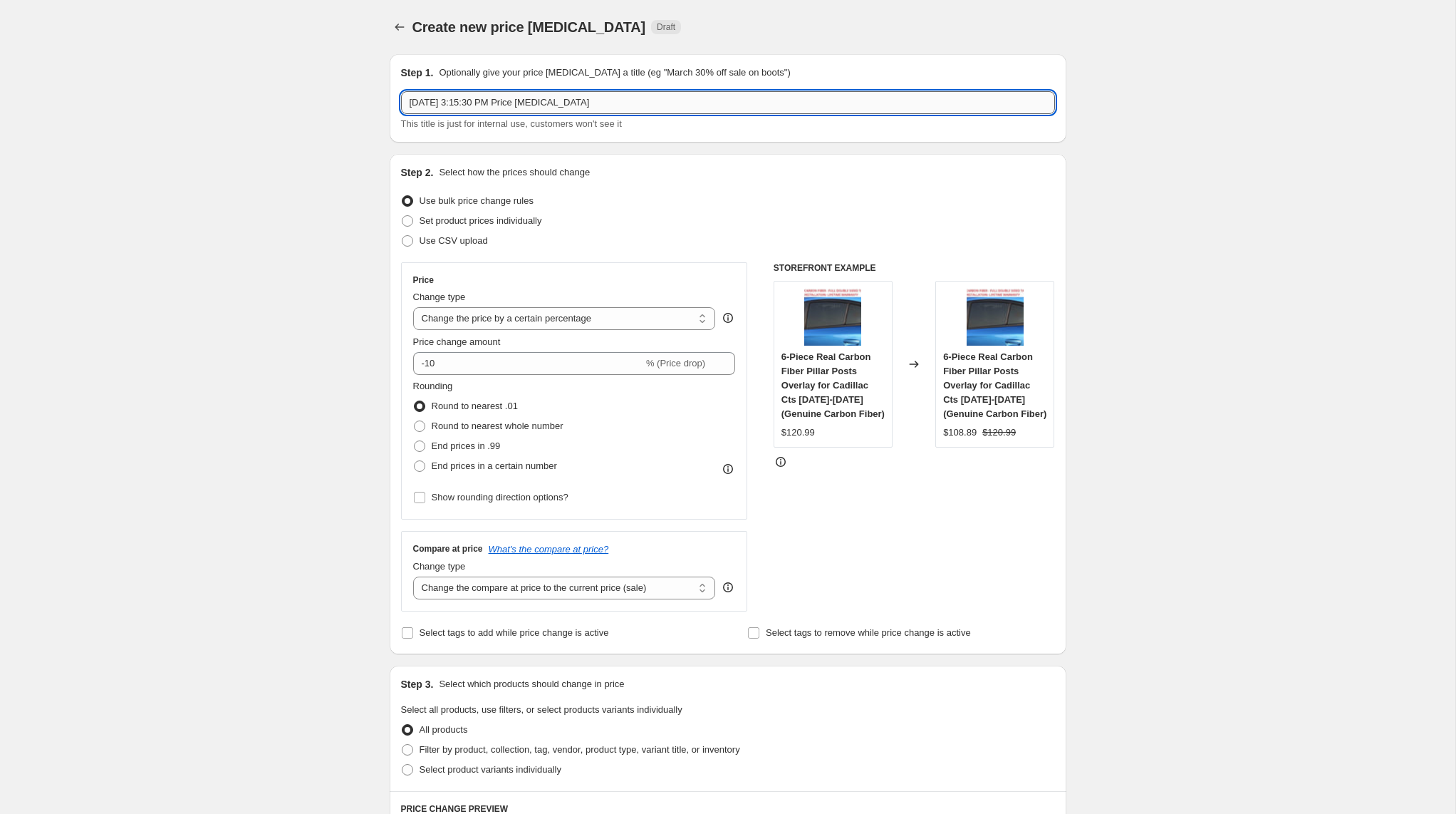
click at [473, 103] on input "Aug 13, 2025, 3:15:30 PM Price change job" at bounding box center [728, 103] width 654 height 22
type input "+15% [DATE]"
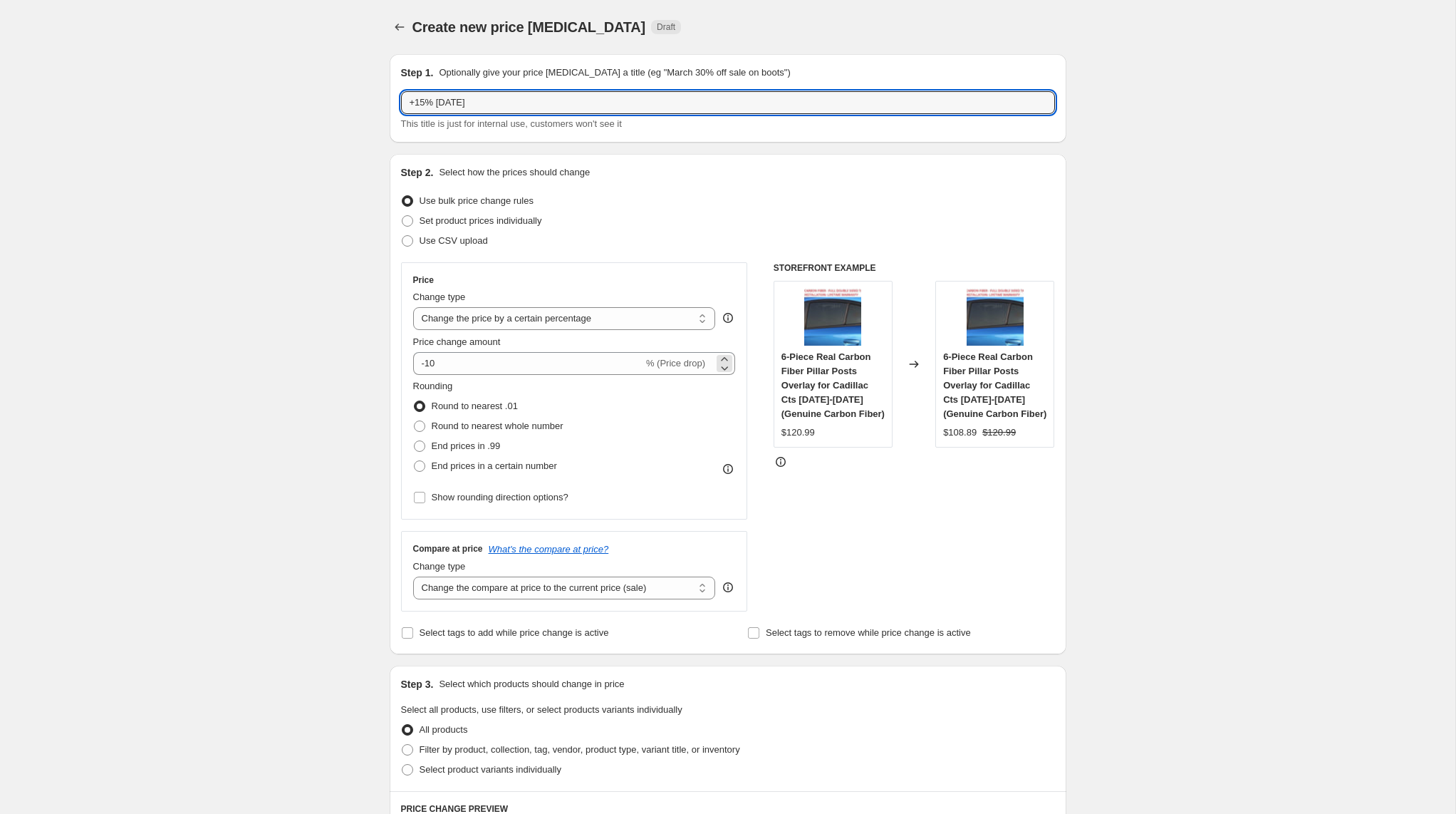
click at [679, 362] on span "% (Price drop)" at bounding box center [675, 362] width 59 height 10
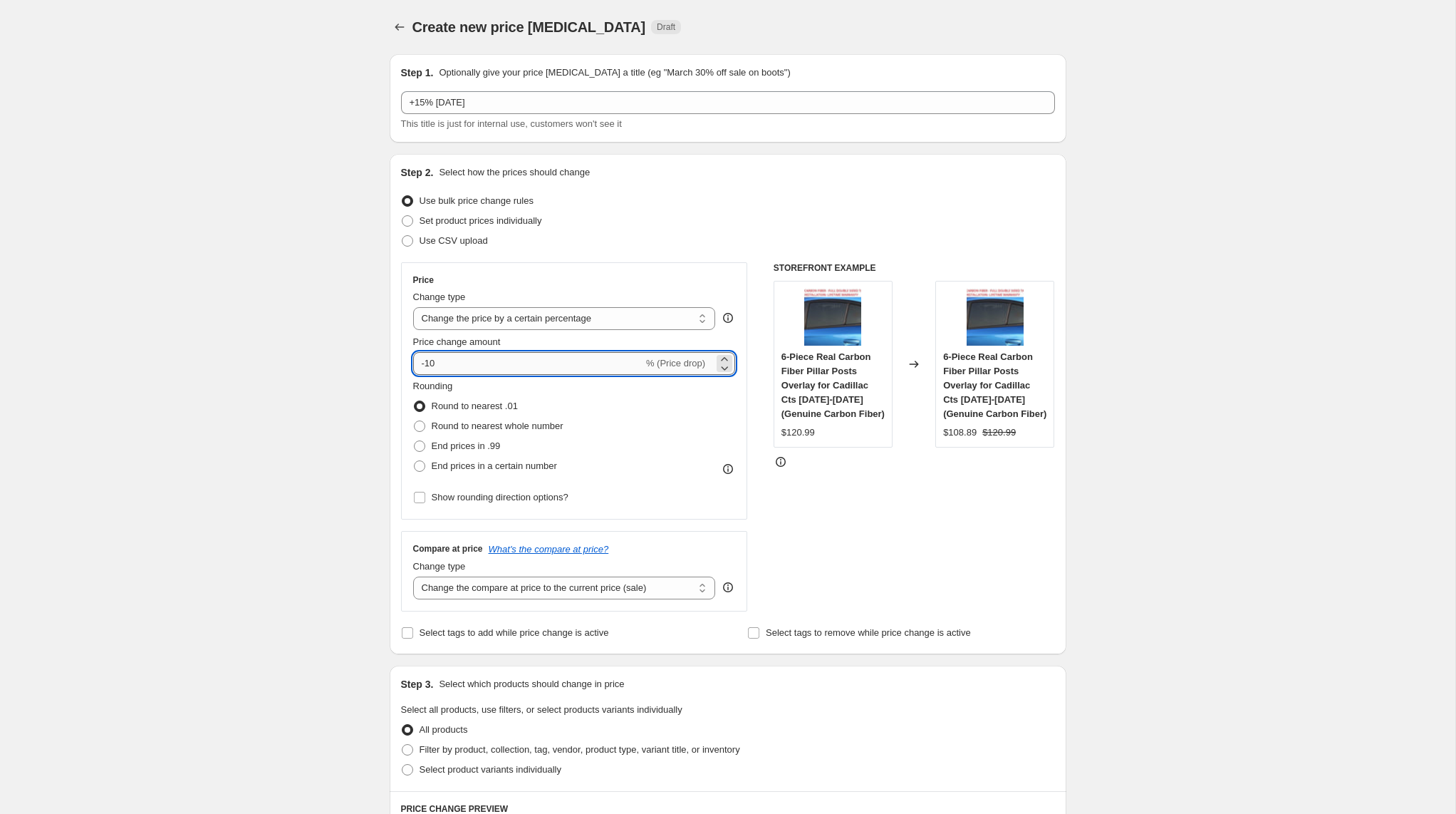
click at [614, 366] on input "-10" at bounding box center [528, 363] width 230 height 22
type input "-1"
type input "15"
click at [418, 472] on label "End prices in a certain number" at bounding box center [484, 466] width 144 height 20
click at [414, 461] on input "End prices in a certain number" at bounding box center [414, 460] width 1 height 1
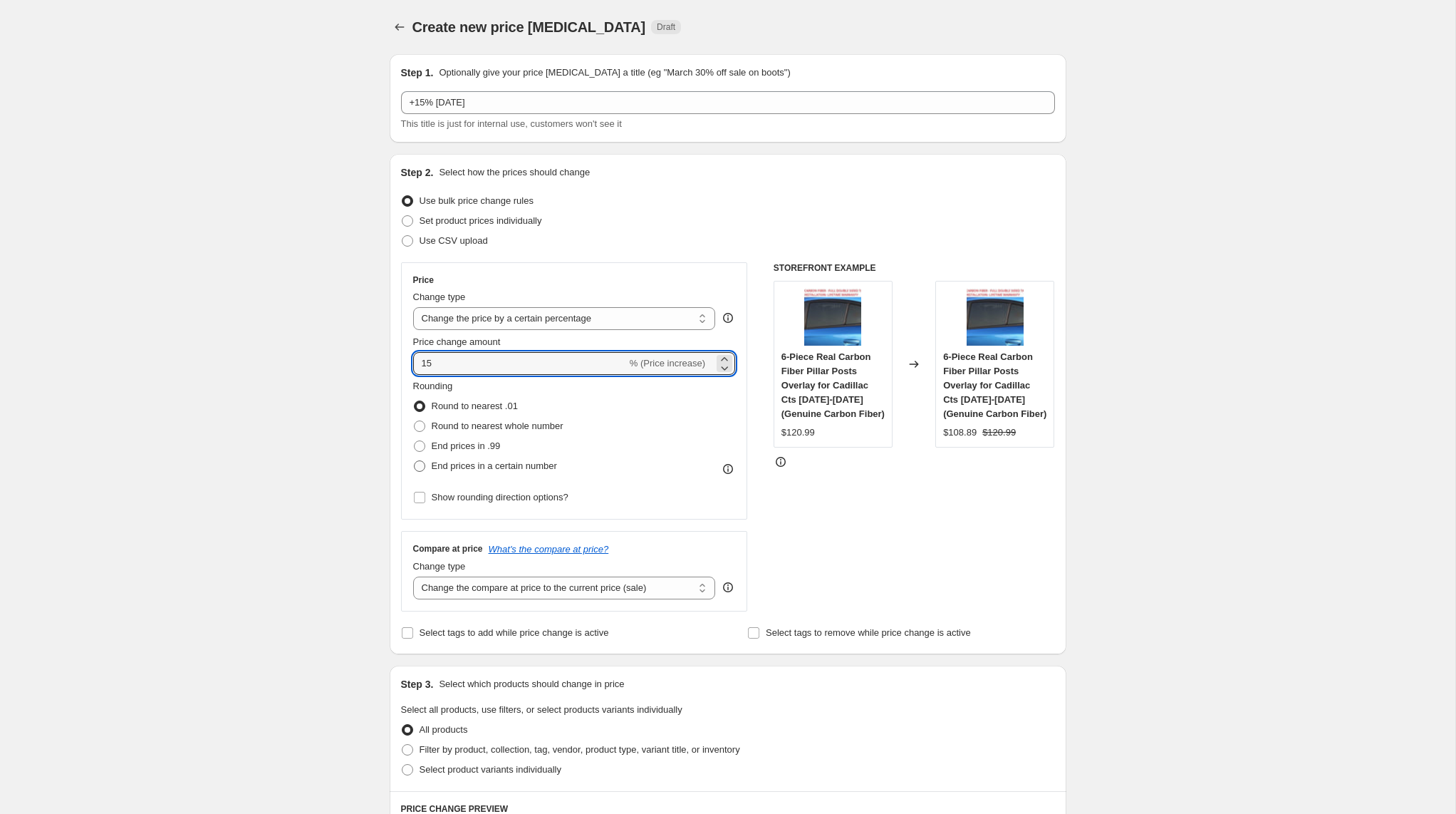
radio input "true"
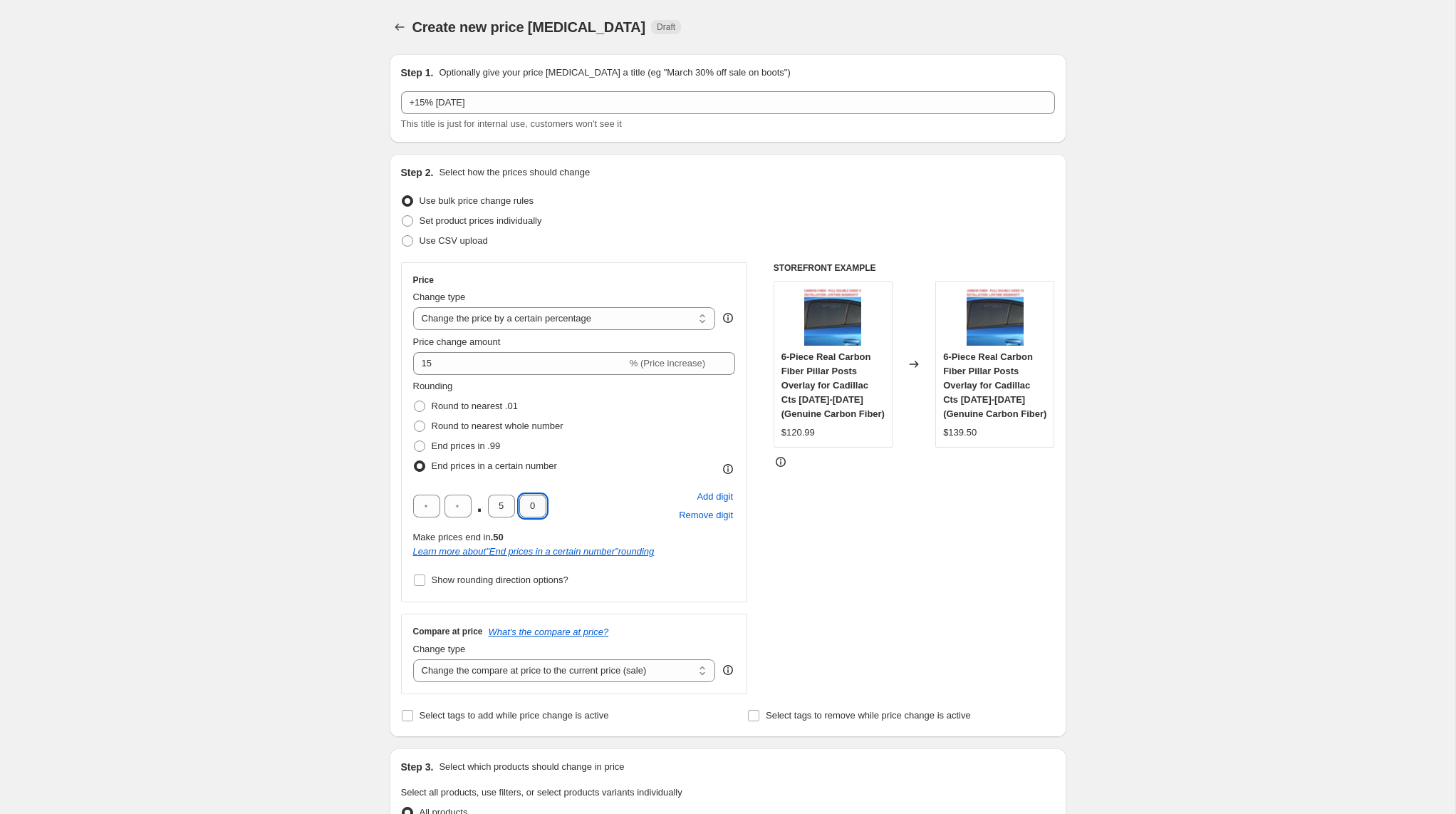
click at [541, 508] on input "0" at bounding box center [533, 506] width 27 height 22
type input "8"
click at [505, 499] on input "5" at bounding box center [502, 506] width 27 height 22
type input "9"
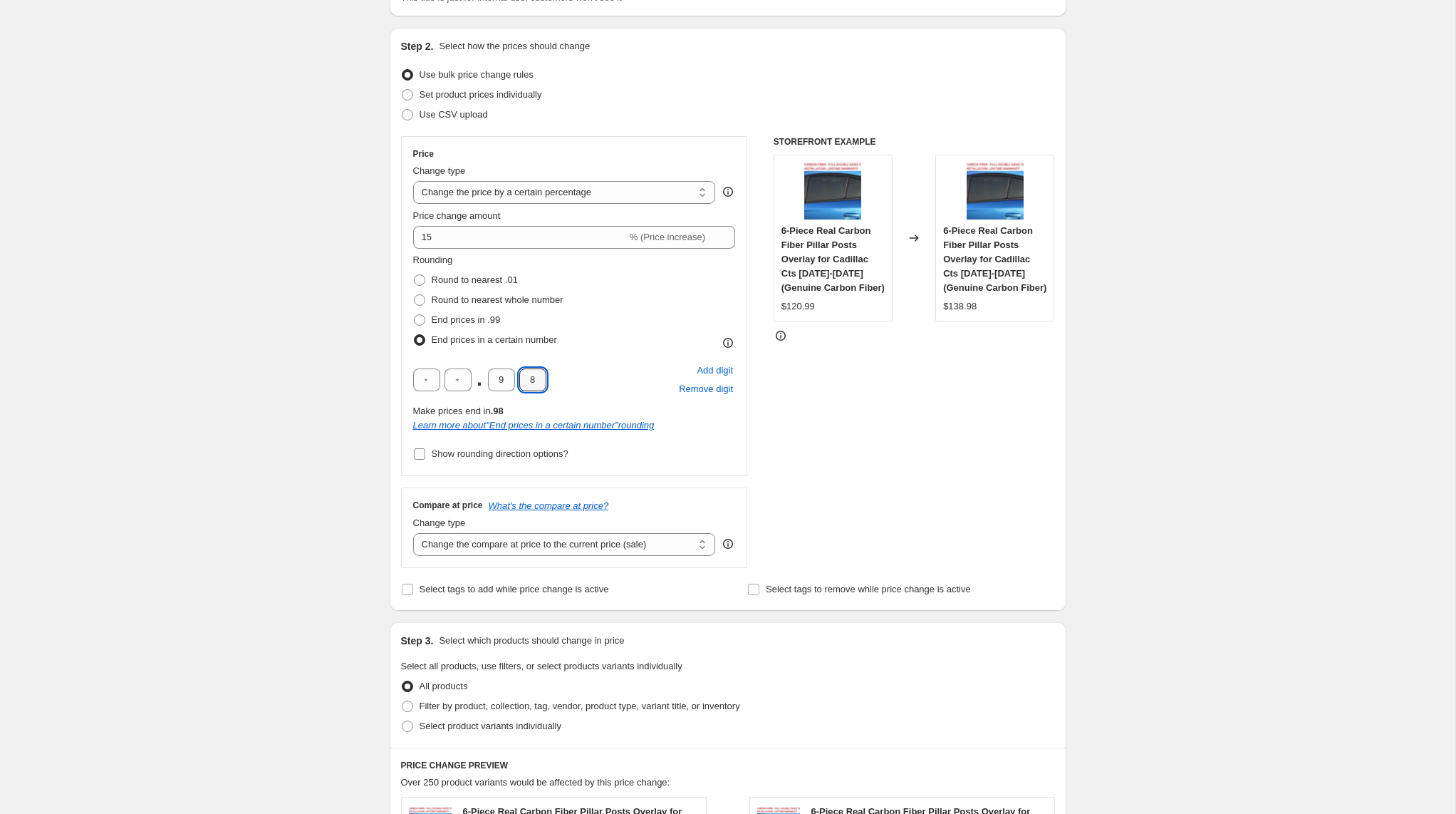
scroll to position [134, 0]
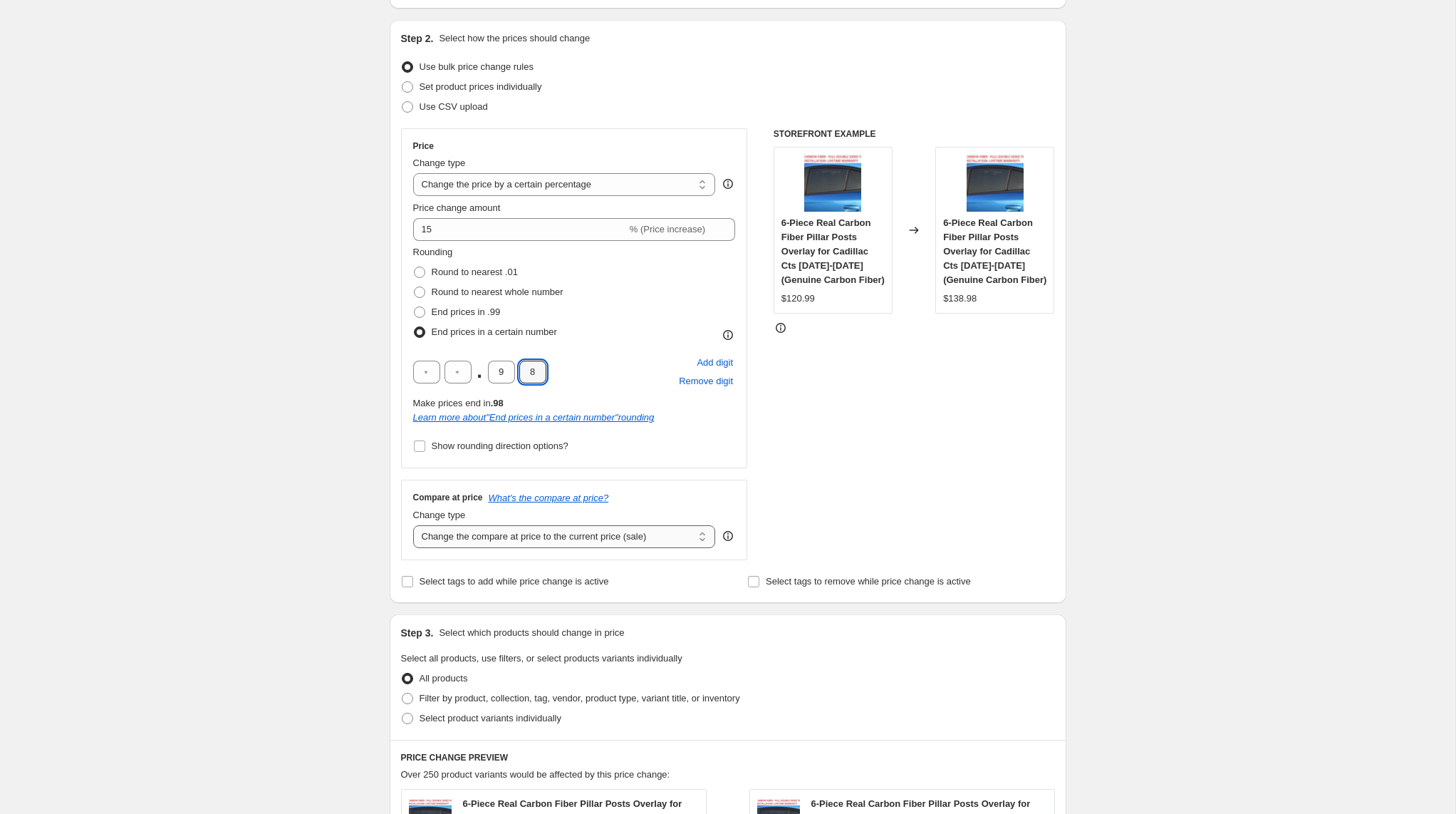
click at [524, 533] on select "Change the compare at price to the current price (sale) Change the compare at p…" at bounding box center [564, 537] width 303 height 22
select select "remove"
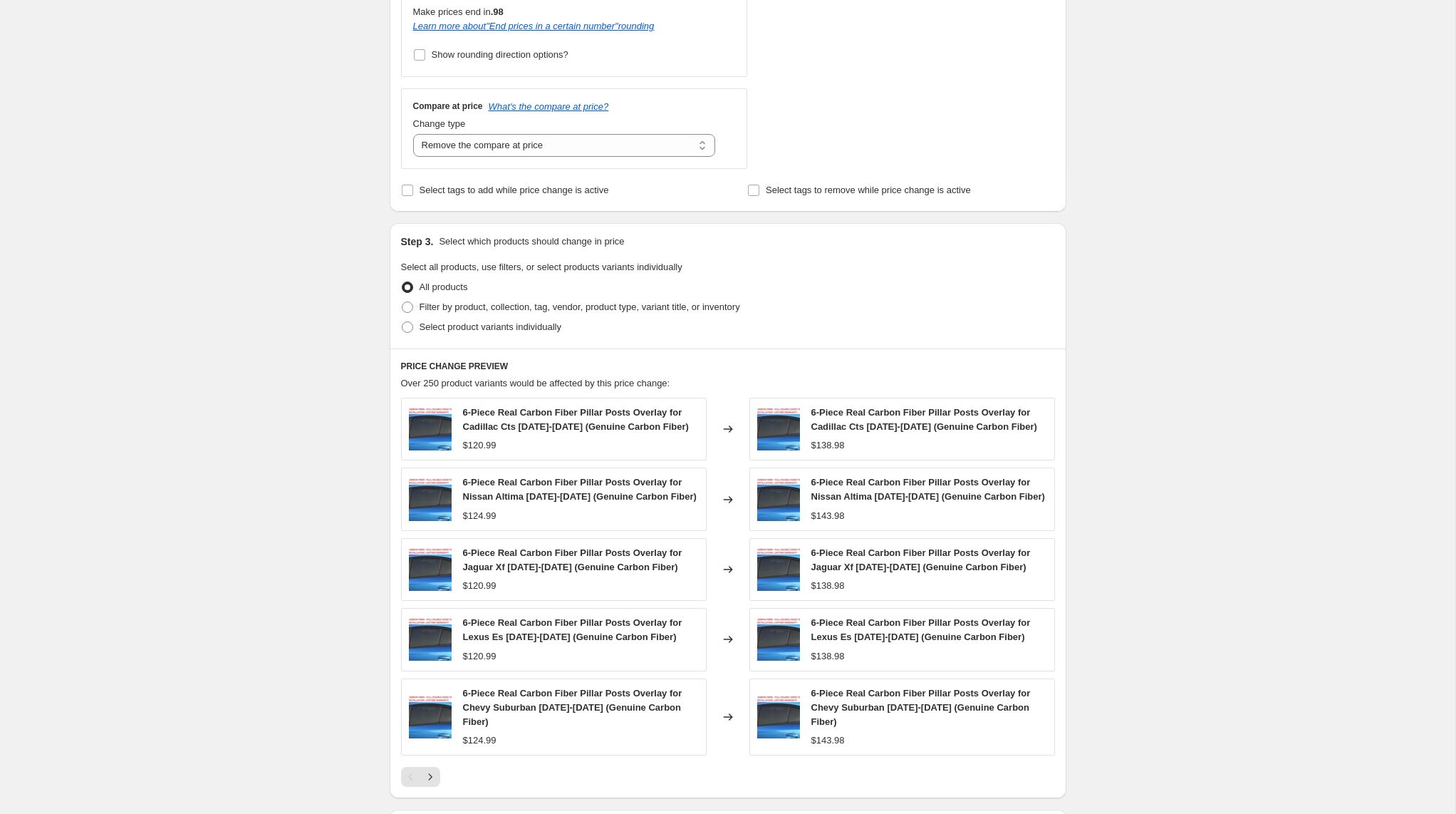
scroll to position [724, 0]
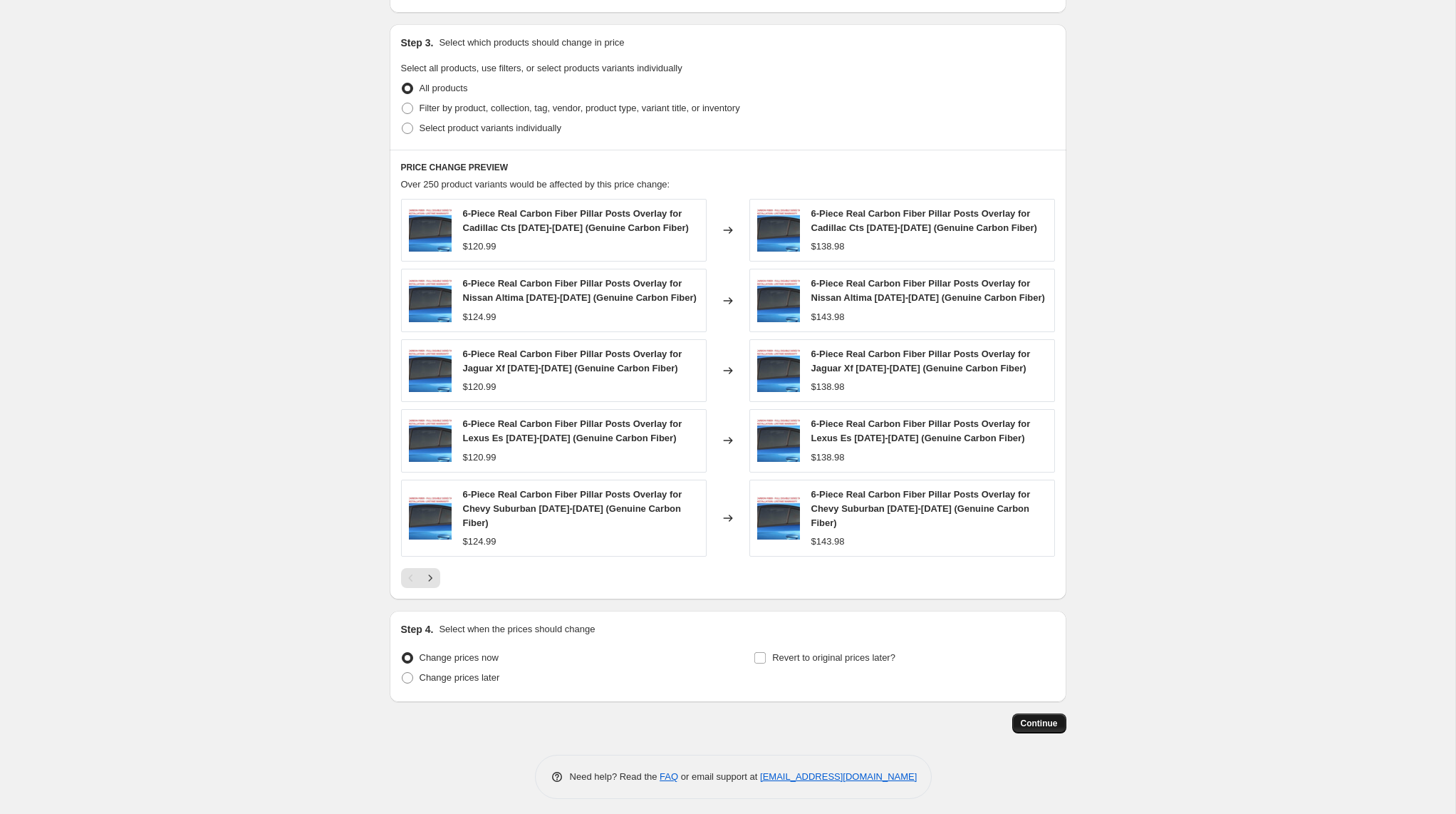
click at [1038, 720] on span "Continue" at bounding box center [1039, 723] width 37 height 11
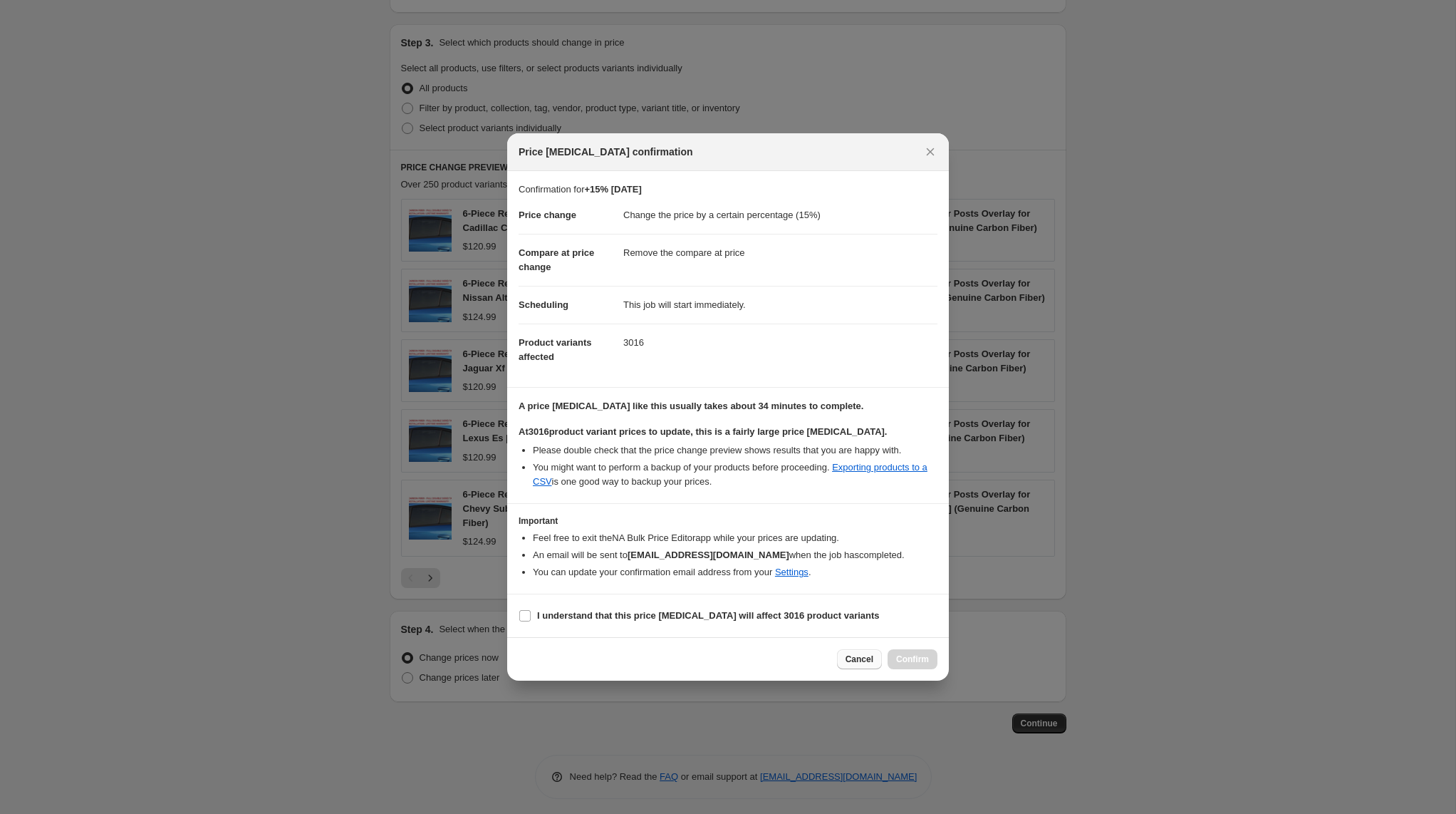
click at [860, 658] on span "Cancel" at bounding box center [859, 659] width 28 height 11
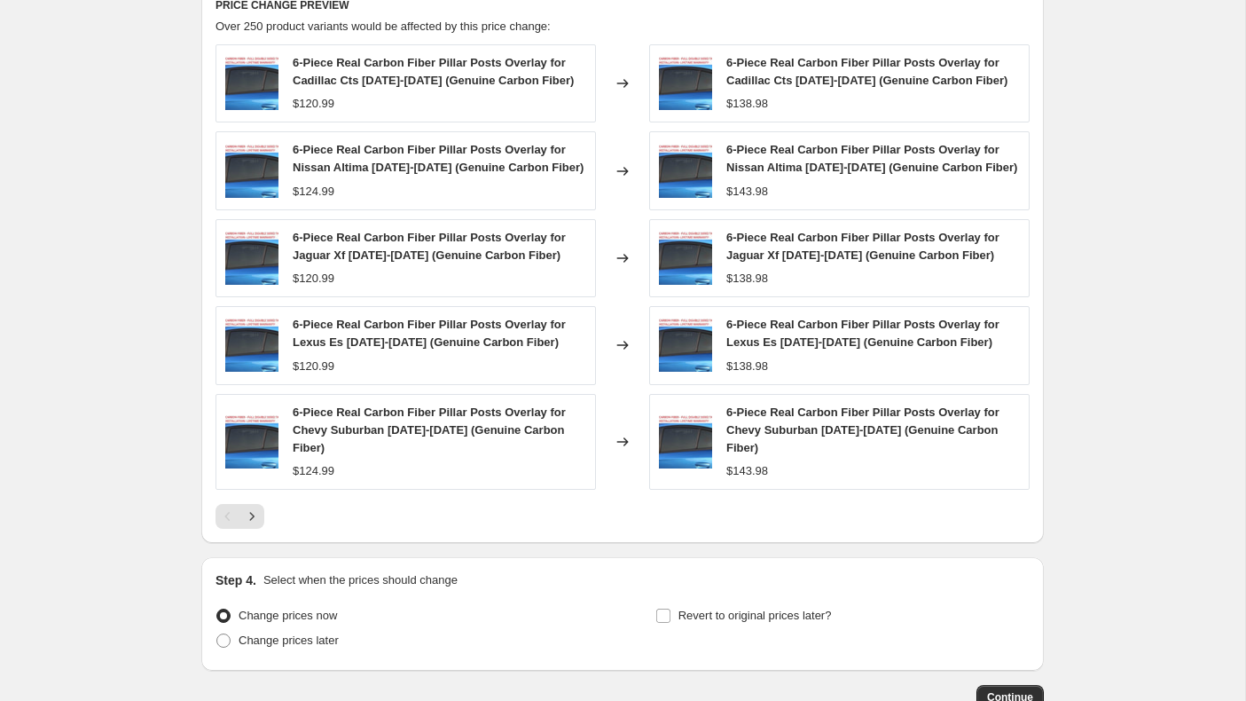
scroll to position [1218, 0]
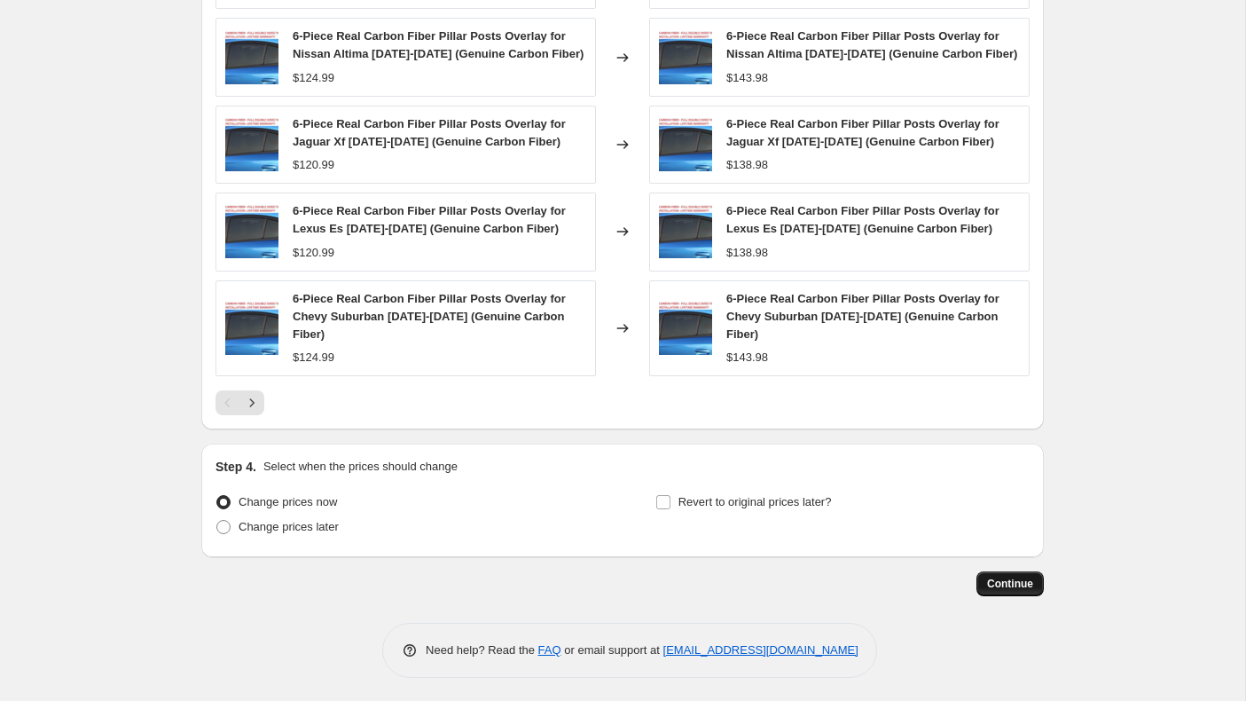
click at [1003, 583] on span "Continue" at bounding box center [1010, 584] width 46 height 14
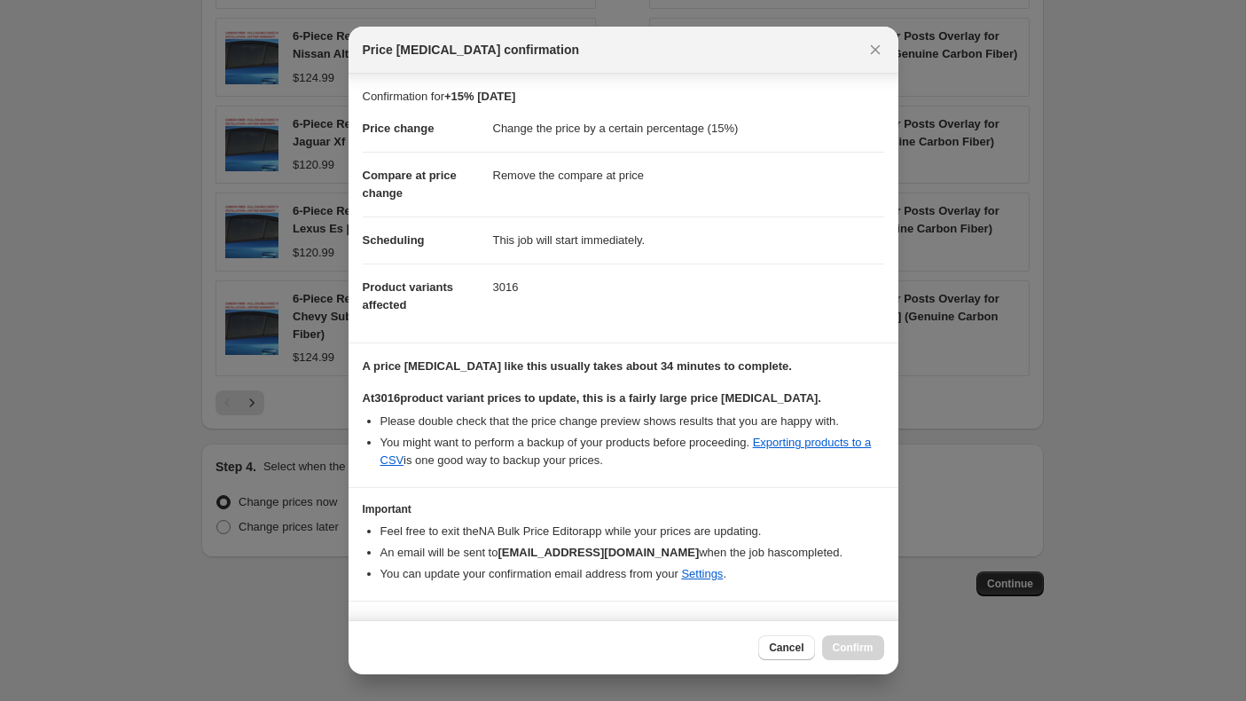
scroll to position [32, 0]
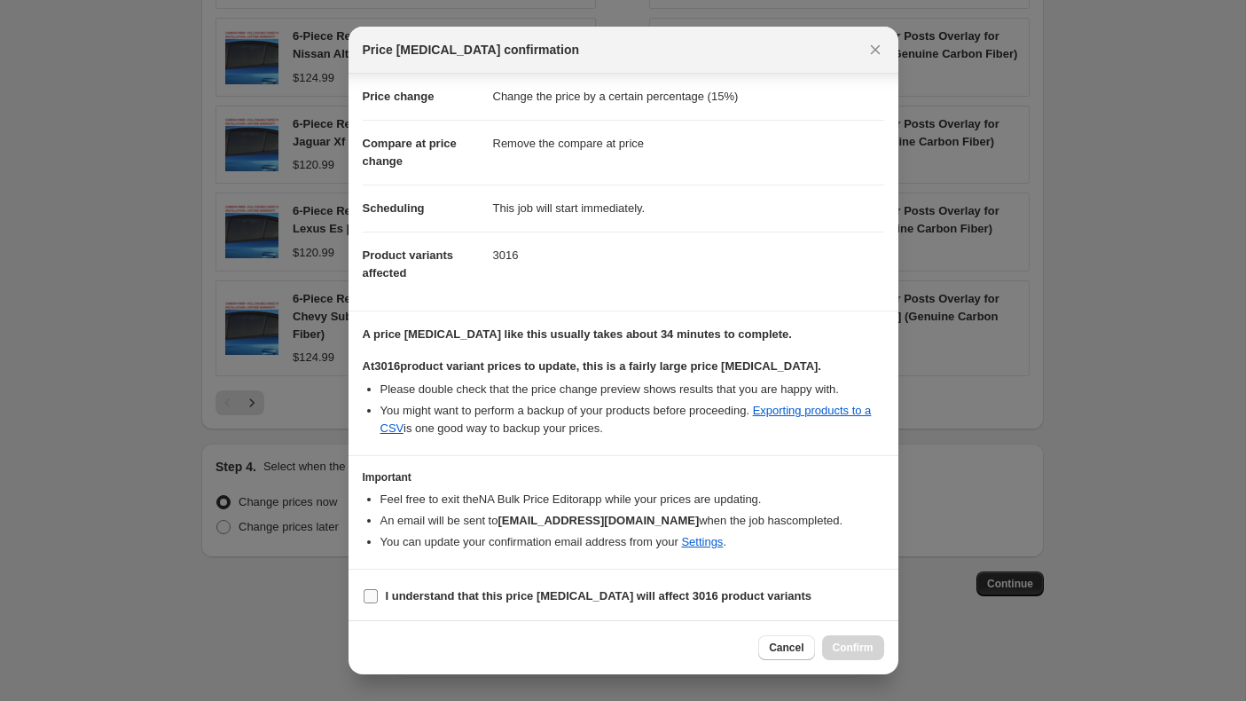
click at [367, 598] on input "I understand that this price change job will affect 3016 product variants" at bounding box center [371, 596] width 14 height 14
checkbox input "true"
click at [848, 647] on span "Confirm" at bounding box center [853, 647] width 41 height 14
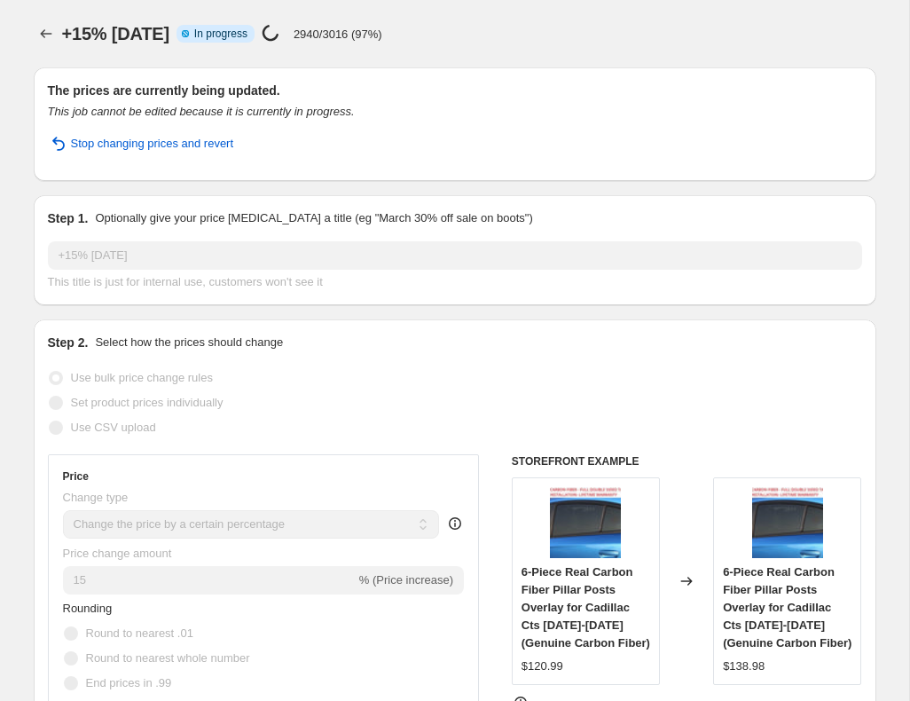
click at [515, 27] on div "+15% 8-13-25 Info Partially complete In progress Price change job in progress..…" at bounding box center [469, 33] width 814 height 25
click at [517, 27] on div "+15% 8-13-25 Info Partially complete In progress Price change job in progress..…" at bounding box center [469, 33] width 814 height 25
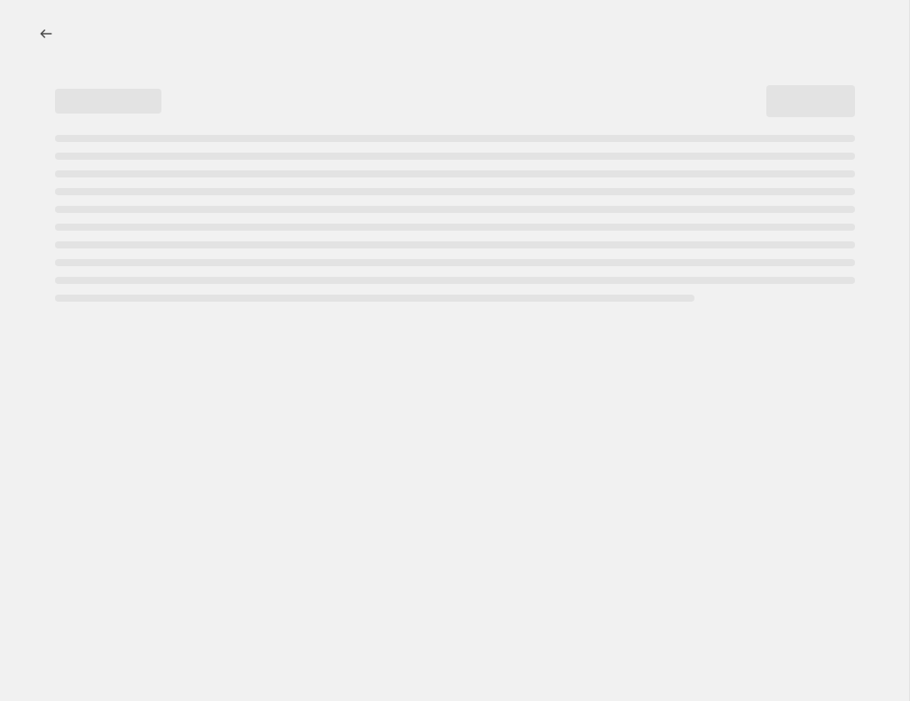
select select "percentage"
select select "remove"
